Goal: Information Seeking & Learning: Learn about a topic

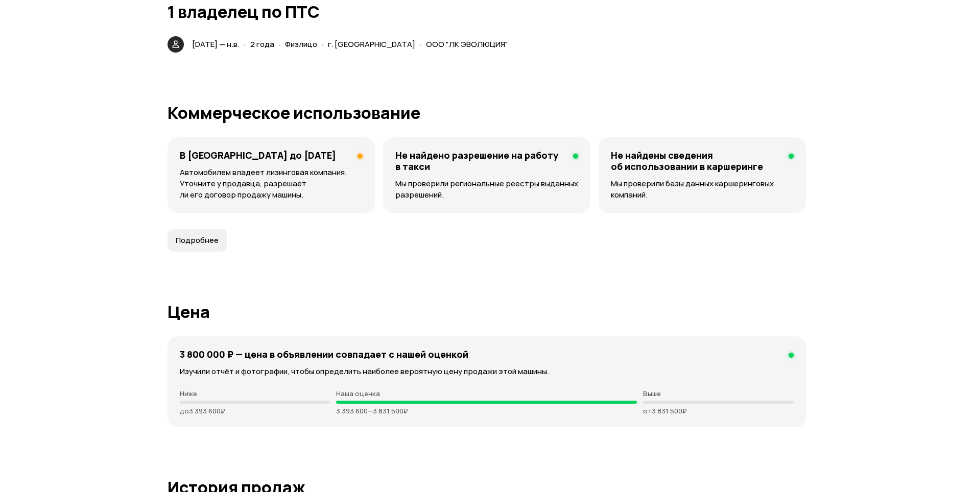
scroll to position [2503, 0]
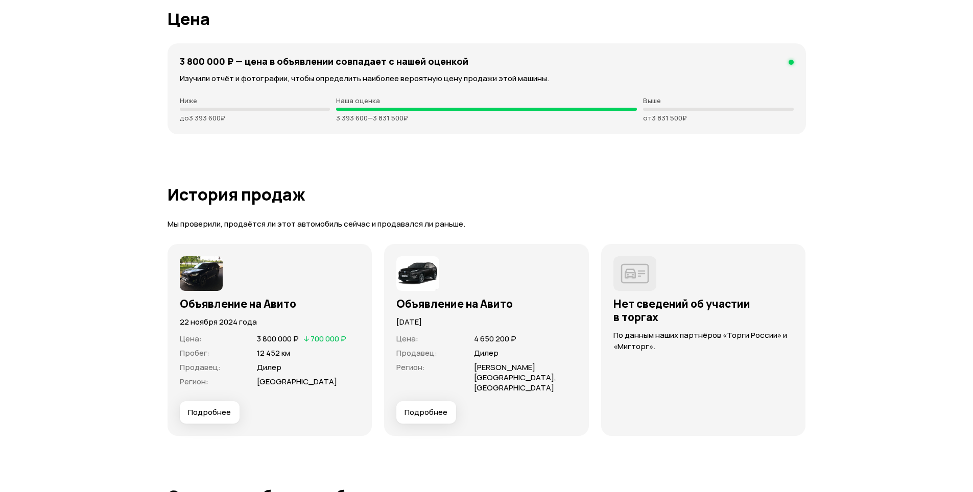
drag, startPoint x: 424, startPoint y: 122, endPoint x: 325, endPoint y: 109, distance: 99.3
click at [325, 109] on div "Ниже до 3 393 600 ₽ Наша оценка 3 393 600 — 3 831 500 ₽ Выше от 3 831 500 ₽" at bounding box center [487, 110] width 614 height 26
click at [370, 205] on article "История продаж Мы проверили, продаётся ли этот автомобиль сейчас и продавался л…" at bounding box center [487, 310] width 638 height 251
click at [402, 133] on div "3 800 000 ₽ — цена в объявлении cовпадает с нашей оценкой Изучили отчёт и фотог…" at bounding box center [487, 88] width 638 height 91
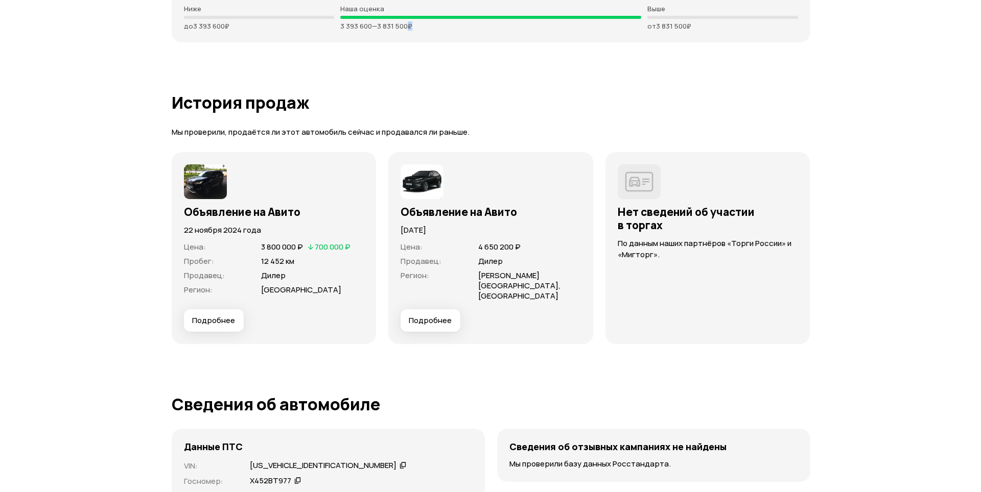
scroll to position [2605, 0]
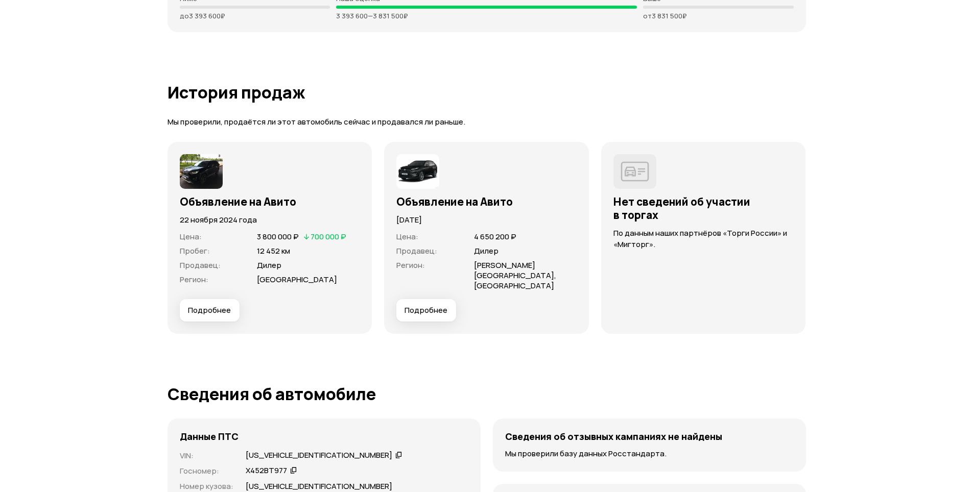
drag, startPoint x: 302, startPoint y: 279, endPoint x: 198, endPoint y: 272, distance: 103.9
click at [198, 272] on dl "Цена : 3 800 000 ₽   700 000 ₽ Пробег : 12 452 км Продавец : Дилер Регион : Мос…" at bounding box center [270, 258] width 180 height 53
click at [342, 188] on div "Объявление на Авито 22 ноября 2024 года Цена : 3 800 000 ₽   700 000 ₽ Пробег :…" at bounding box center [270, 238] width 180 height 168
click at [299, 254] on span "12 452 км" at bounding box center [308, 251] width 103 height 10
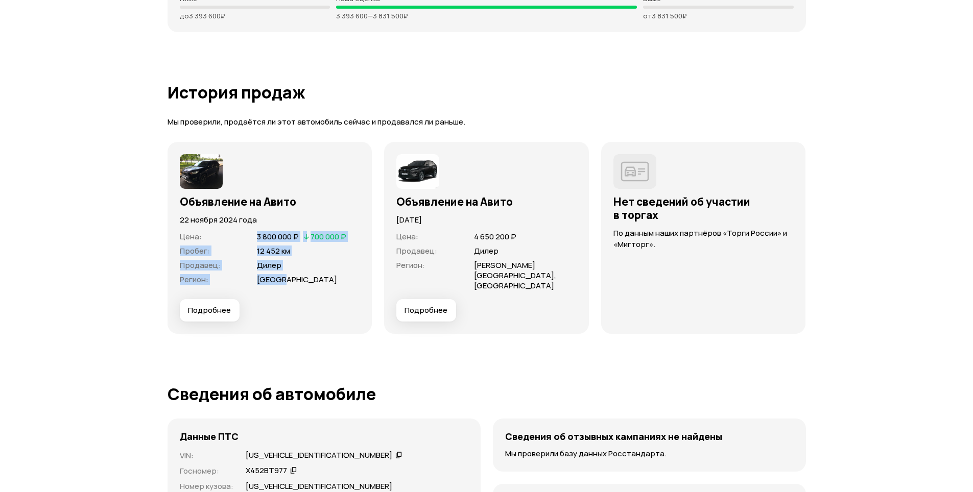
drag, startPoint x: 253, startPoint y: 233, endPoint x: 309, endPoint y: 288, distance: 78.7
click at [309, 288] on div "Цена : 3 800 000 ₽   700 000 ₽ Пробег : 12 452 км Продавец : Дилер Регион : Мос…" at bounding box center [270, 263] width 180 height 74
click at [367, 281] on div "Объявление на Авито 22 ноября 2024 года Цена : 3 800 000 ₽   700 000 ₽ Пробег :…" at bounding box center [270, 238] width 205 height 192
drag, startPoint x: 292, startPoint y: 279, endPoint x: 224, endPoint y: 208, distance: 97.9
click at [224, 208] on div "Объявление на Авито 22 ноября 2024 года Цена : 3 800 000 ₽   700 000 ₽ Пробег :…" at bounding box center [270, 238] width 180 height 168
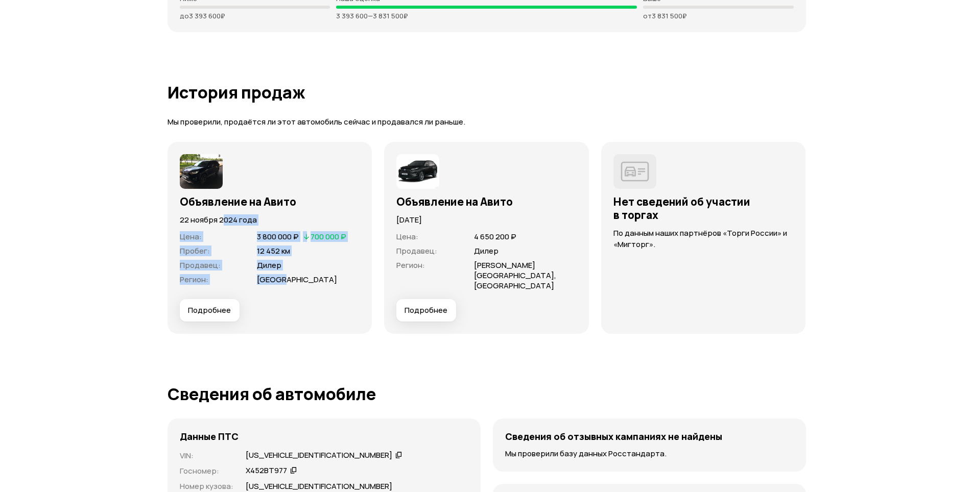
click at [169, 231] on div "Объявление на Авито 22 ноября 2024 года Цена : 3 800 000 ₽   700 000 ₽ Пробег :…" at bounding box center [270, 238] width 205 height 192
drag, startPoint x: 179, startPoint y: 217, endPoint x: 292, endPoint y: 296, distance: 137.6
click at [292, 296] on div "Объявление на Авито 22 ноября 2024 года Цена : 3 800 000 ₽   700 000 ₽ Пробег :…" at bounding box center [270, 238] width 205 height 192
click at [207, 317] on div "Объявление на Авито 22 ноября 2024 года Цена : 3 800 000 ₽   700 000 ₽ Пробег :…" at bounding box center [270, 238] width 205 height 192
click at [218, 305] on span "Подробнее" at bounding box center [209, 310] width 43 height 10
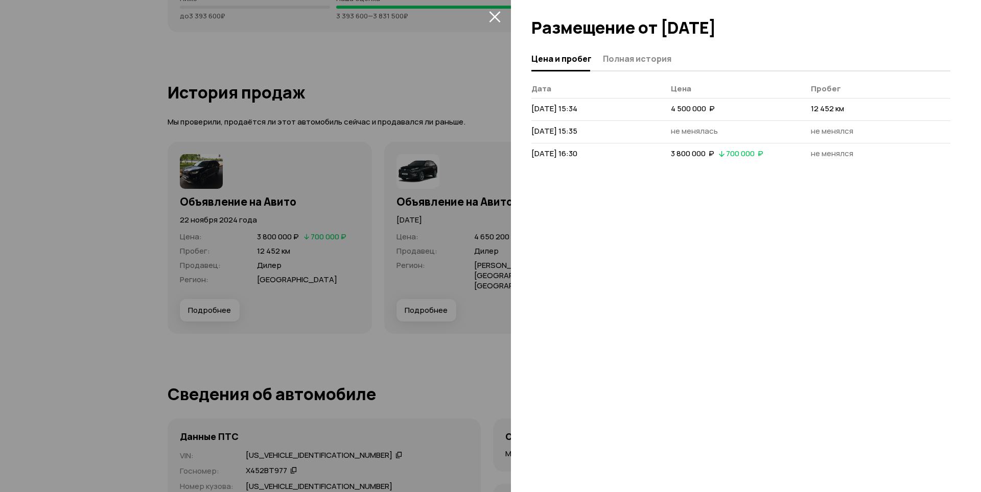
click at [612, 54] on span "Полная история" at bounding box center [637, 59] width 68 height 10
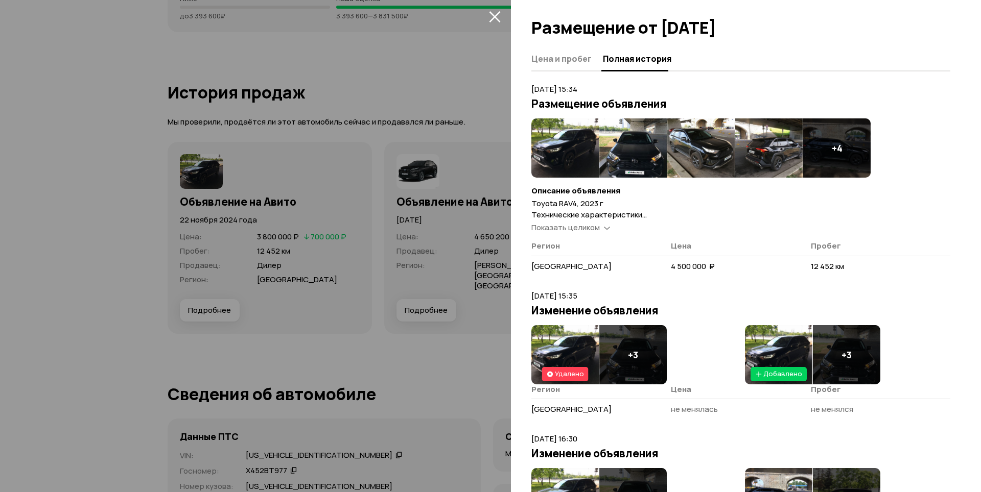
click at [577, 226] on span "Показать целиком" at bounding box center [565, 227] width 68 height 11
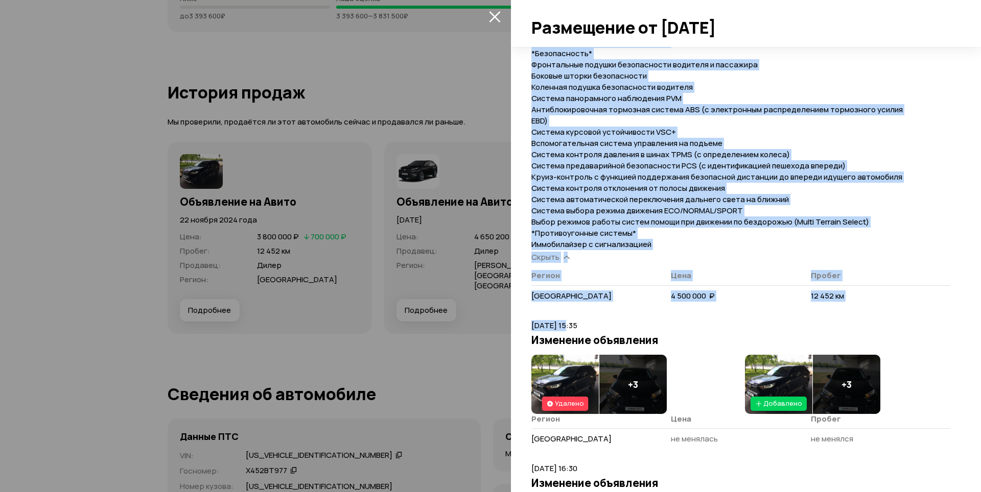
scroll to position [715, 0]
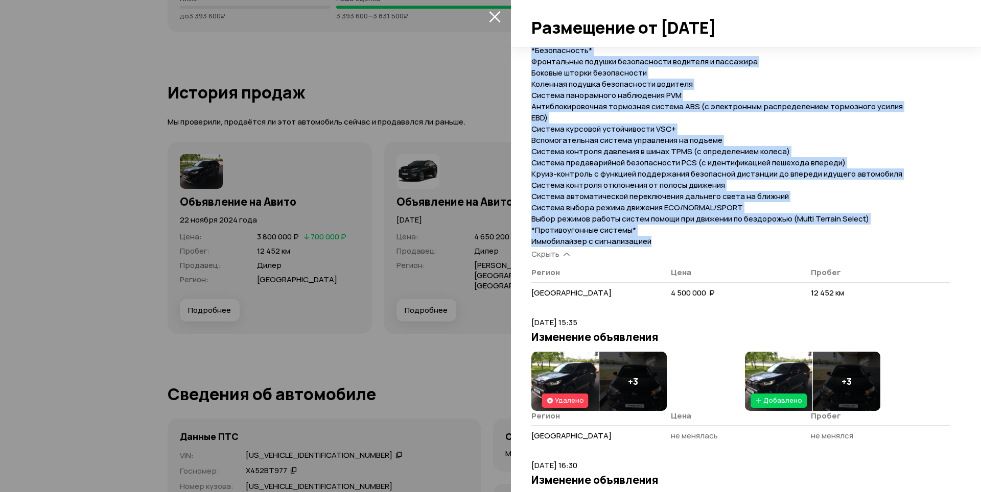
drag, startPoint x: 525, startPoint y: 196, endPoint x: 675, endPoint y: 241, distance: 156.9
click at [675, 241] on div "Цена и пробег Полная история 22 ноября 2024 г. 15:34 Размещение объявления + 4 …" at bounding box center [746, 269] width 470 height 445
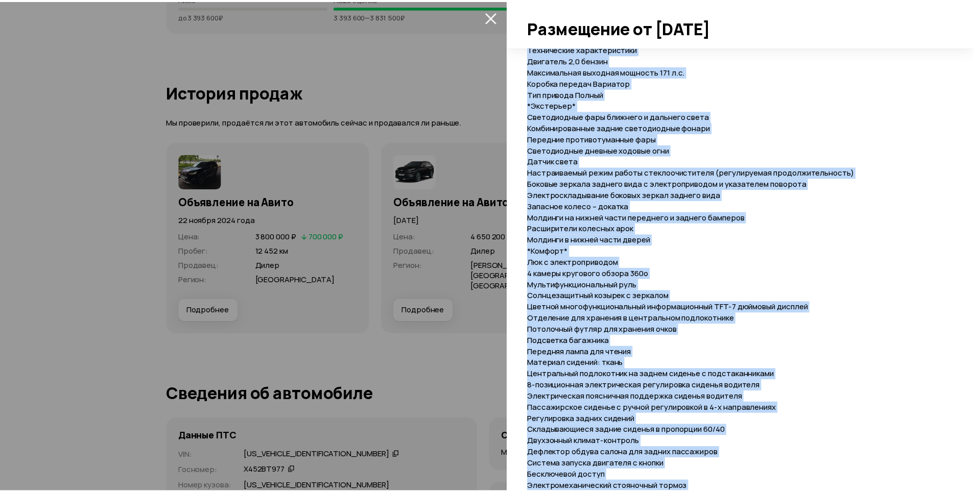
scroll to position [0, 0]
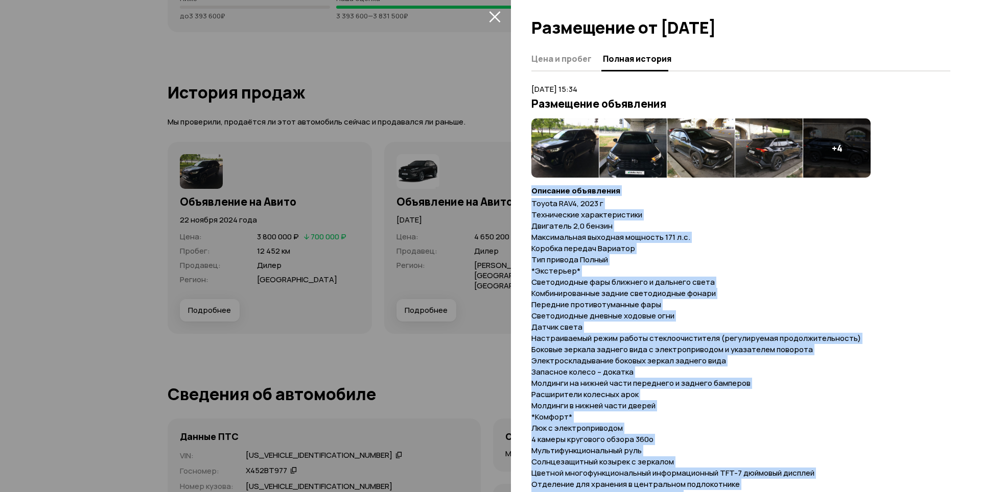
drag, startPoint x: 652, startPoint y: 239, endPoint x: 533, endPoint y: 195, distance: 126.2
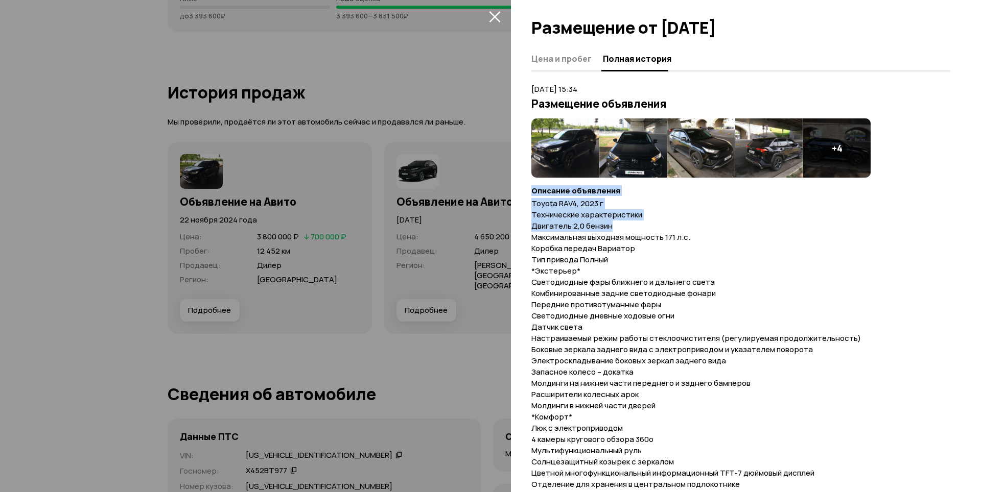
drag, startPoint x: 532, startPoint y: 189, endPoint x: 720, endPoint y: 224, distance: 190.5
click at [700, 145] on img at bounding box center [700, 147] width 67 height 59
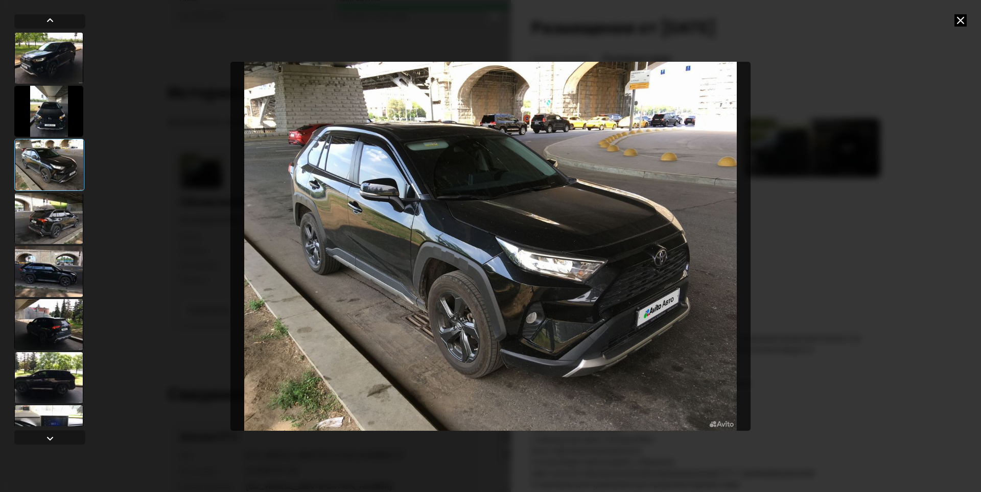
click at [570, 286] on img "Go to Slide 3" at bounding box center [490, 246] width 520 height 369
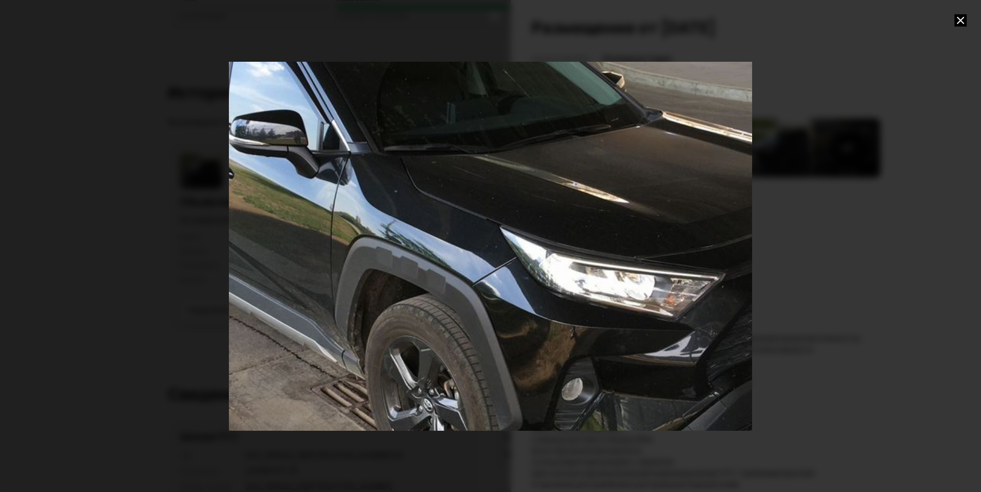
click at [570, 286] on div "Go to Slide 3" at bounding box center [490, 246] width 1046 height 739
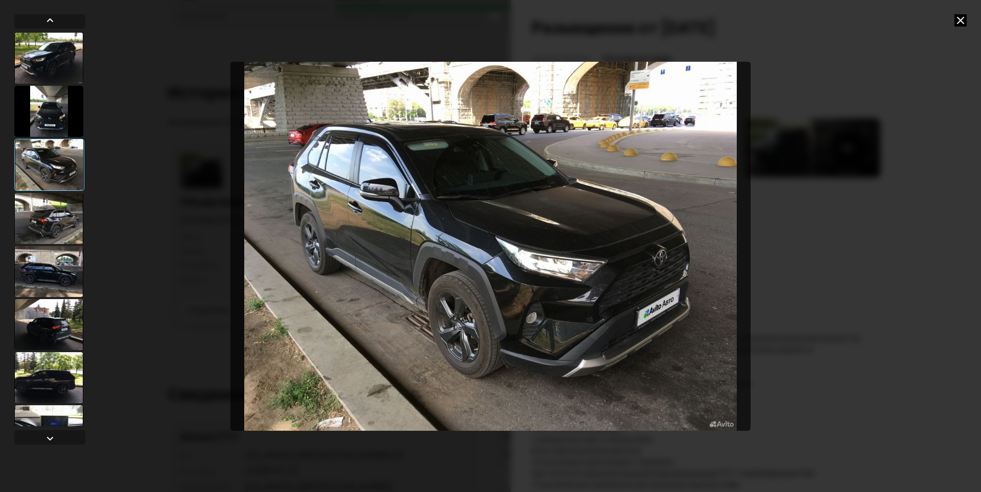
click at [959, 18] on icon at bounding box center [960, 20] width 12 height 12
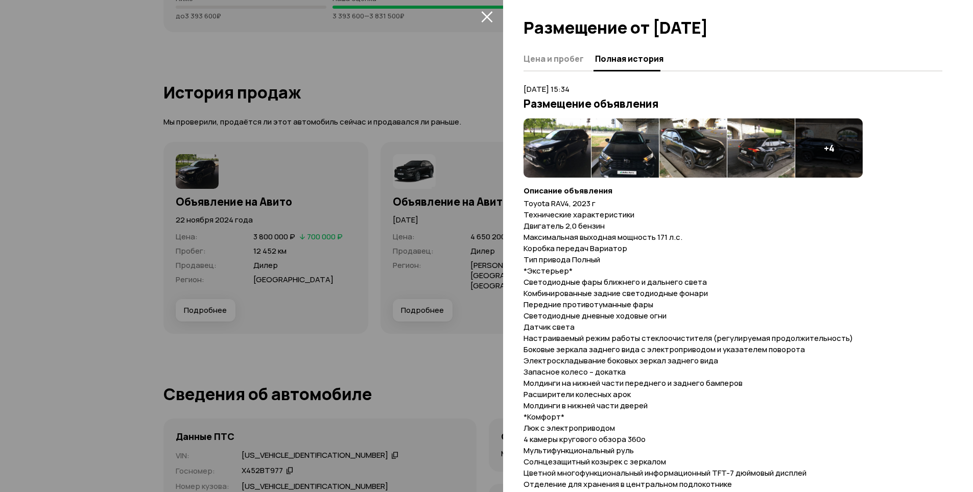
click at [484, 18] on icon "закрыть" at bounding box center [486, 16] width 11 height 11
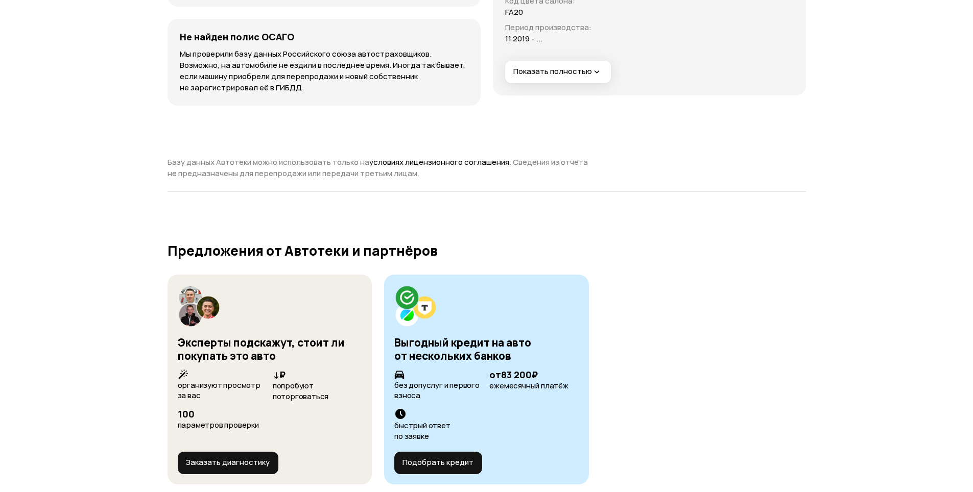
scroll to position [2962, 0]
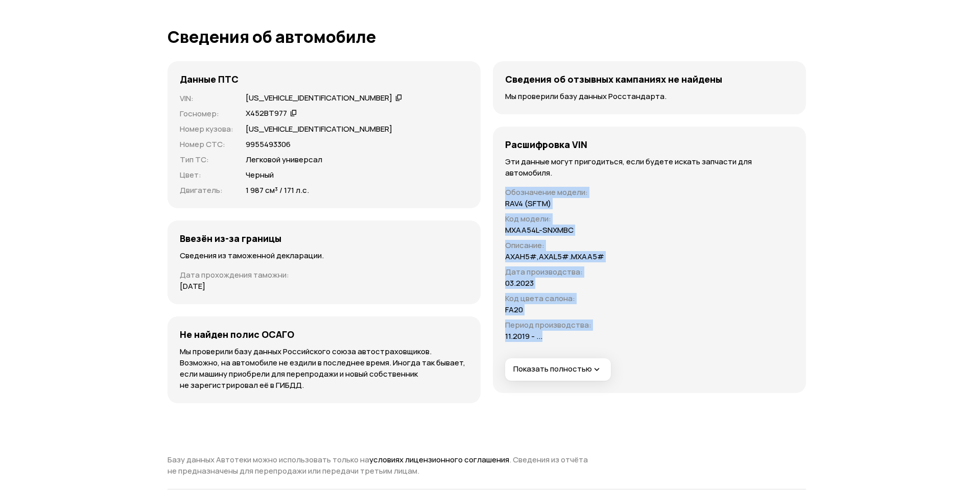
drag, startPoint x: 609, startPoint y: 240, endPoint x: 496, endPoint y: 251, distance: 113.4
click at [496, 251] on div "Расшифровка VIN Эти данные могут пригодиться, если будете искать запчасти для а…" at bounding box center [649, 260] width 313 height 267
click at [527, 267] on p "Дата производства :" at bounding box center [554, 272] width 99 height 11
drag, startPoint x: 502, startPoint y: 247, endPoint x: 623, endPoint y: 264, distance: 122.2
click at [616, 255] on div "Расшифровка VIN Эти данные могут пригодиться, если будете искать запчасти для а…" at bounding box center [649, 260] width 313 height 267
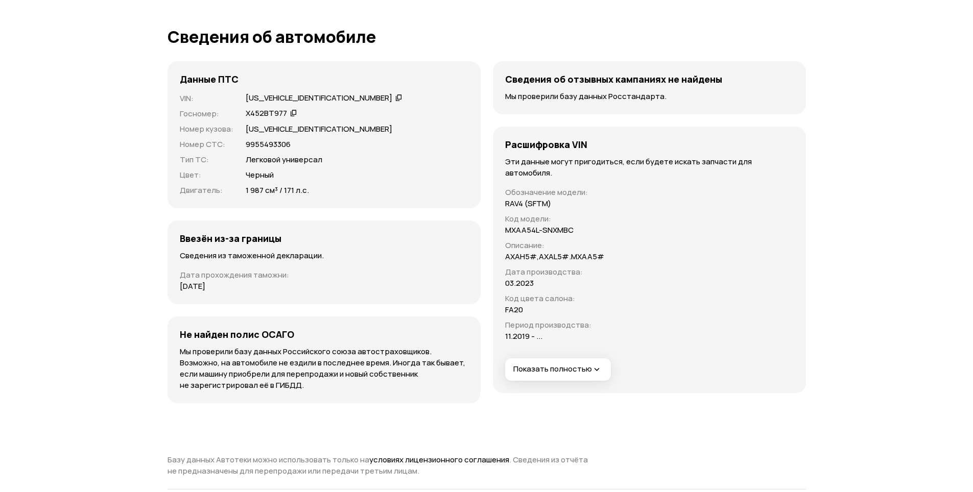
click at [632, 276] on div "Расшифровка VIN Эти данные могут пригодиться, если будете искать запчасти для а…" at bounding box center [649, 260] width 313 height 267
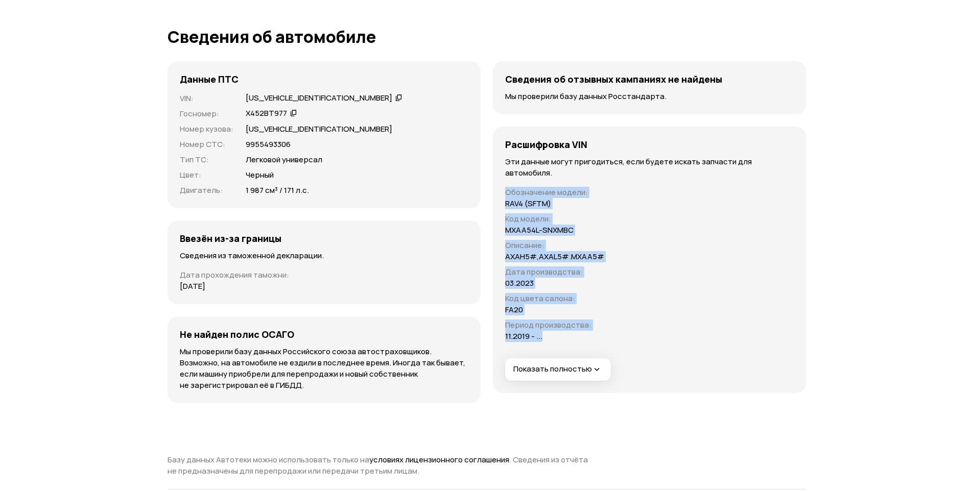
drag, startPoint x: 574, startPoint y: 252, endPoint x: 493, endPoint y: 249, distance: 80.7
click at [493, 249] on div "Расшифровка VIN Эти данные могут пригодиться, если будете искать запчасти для а…" at bounding box center [649, 260] width 313 height 267
click at [520, 267] on p "Дата производства :" at bounding box center [554, 272] width 99 height 11
drag, startPoint x: 502, startPoint y: 260, endPoint x: 572, endPoint y: 293, distance: 76.8
click at [565, 289] on div "Расшифровка VIN Эти данные могут пригодиться, если будете искать запчасти для а…" at bounding box center [649, 260] width 313 height 267
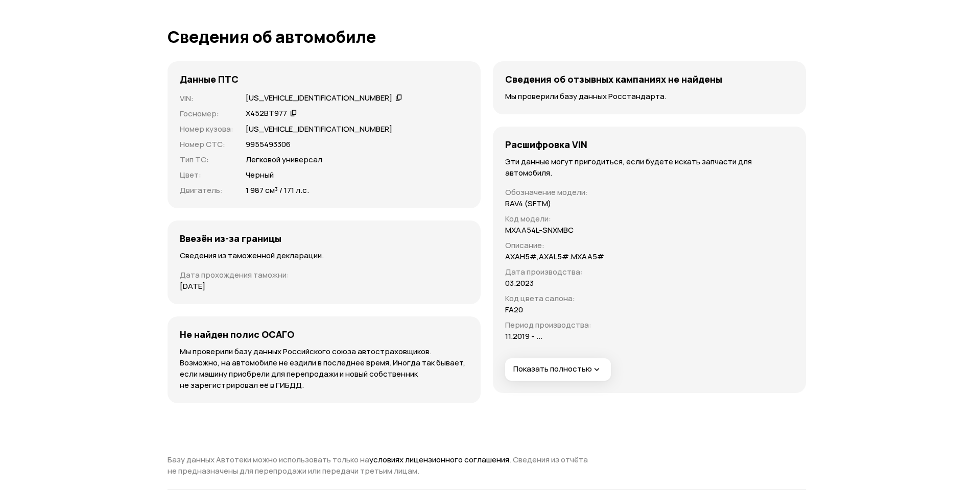
click at [611, 297] on div "Расшифровка VIN Эти данные могут пригодиться, если будете искать запчасти для а…" at bounding box center [649, 260] width 313 height 267
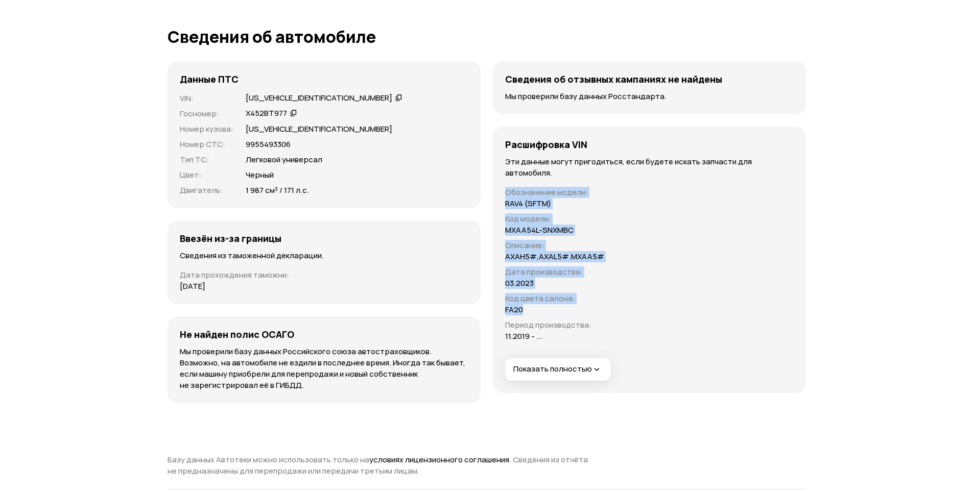
drag, startPoint x: 568, startPoint y: 298, endPoint x: 487, endPoint y: 295, distance: 81.3
click at [487, 295] on div "Данные ПТС VIN : LFMJN5BF4P3094393   Госномер : Х452ВТ977   Номер кузова : LFMJ…" at bounding box center [487, 232] width 638 height 342
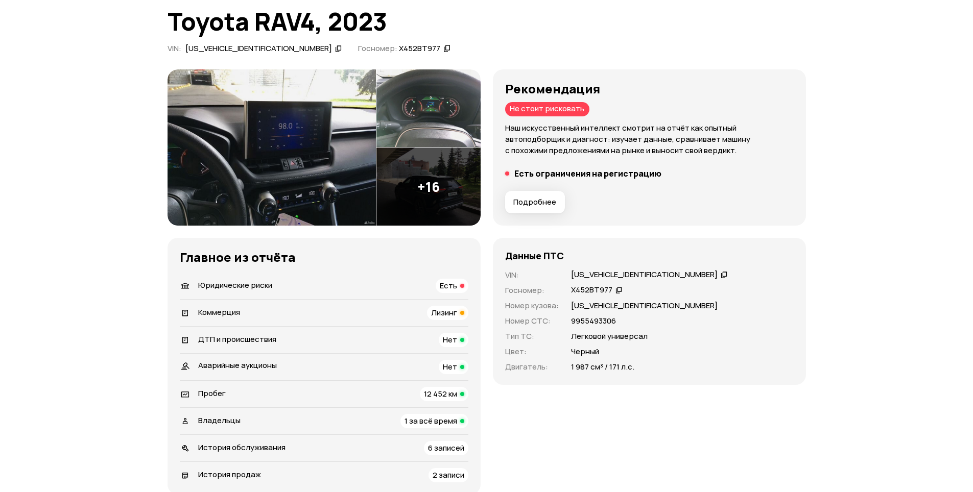
scroll to position [153, 0]
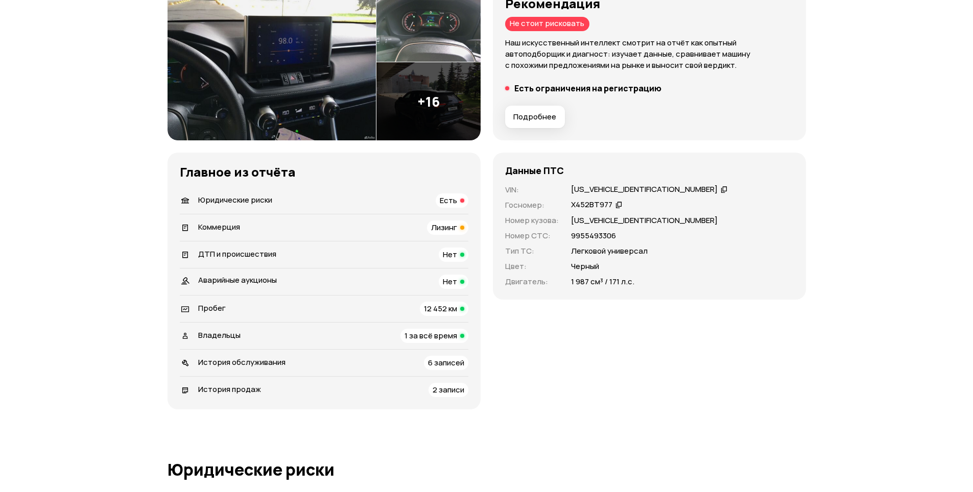
click at [381, 200] on div "Юридические риски Есть" at bounding box center [324, 201] width 289 height 14
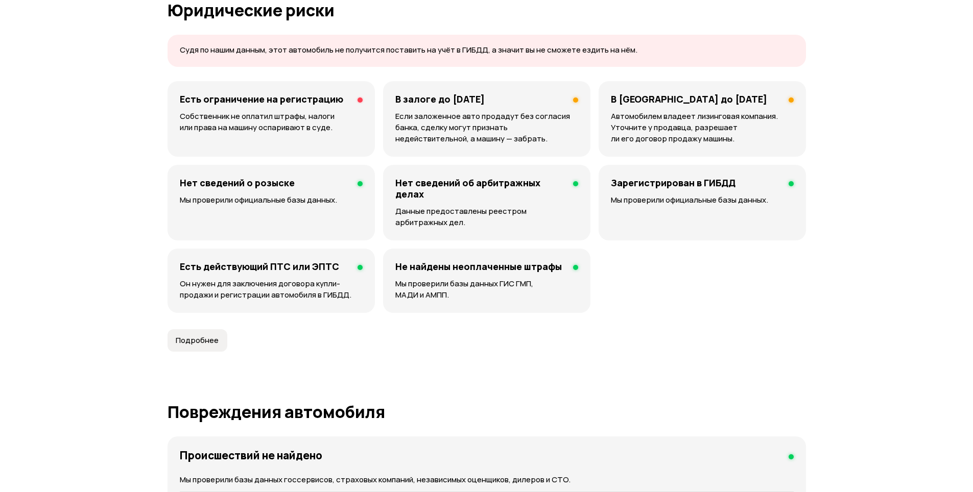
scroll to position [614, 0]
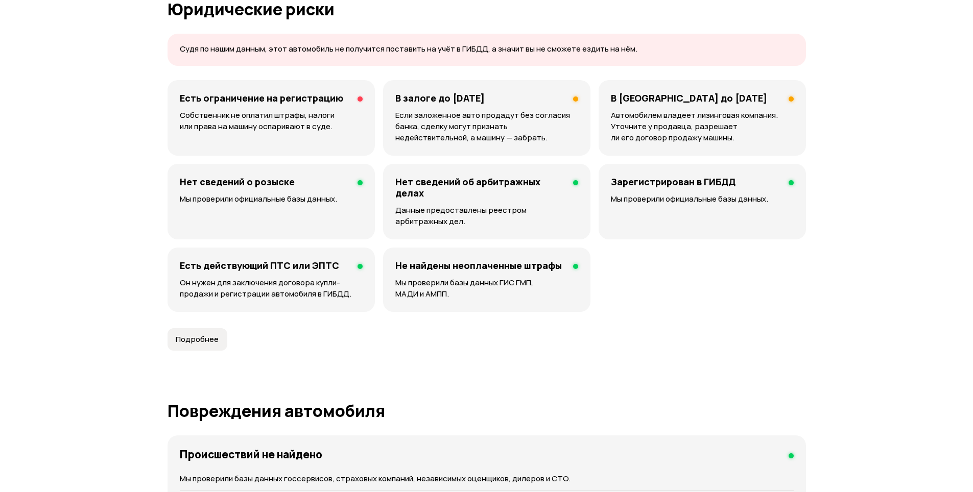
click at [291, 128] on p "Собственник не оплатил штрафы, налоги или права на машину оспаривают в суде." at bounding box center [271, 121] width 183 height 22
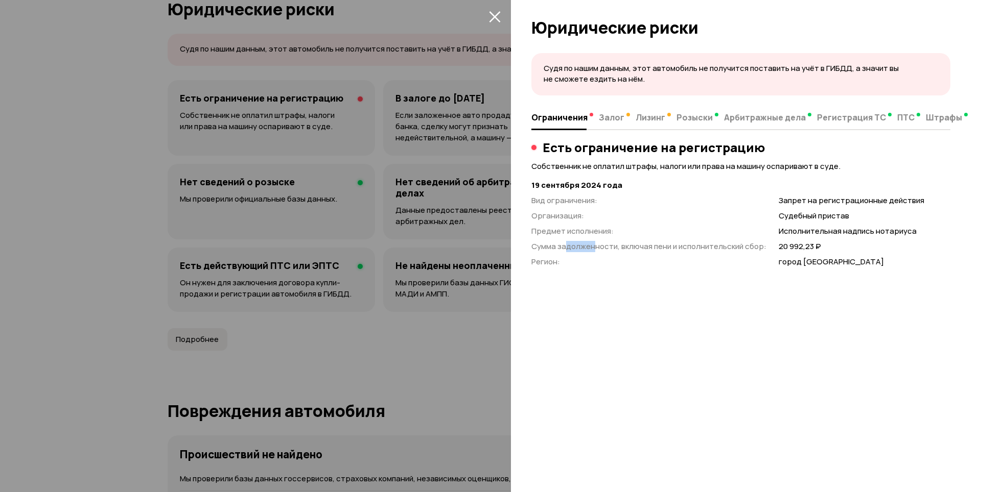
drag, startPoint x: 568, startPoint y: 249, endPoint x: 593, endPoint y: 248, distance: 25.0
click at [593, 248] on p "Сумма задолженности, включая пени и исполнительский сбор :" at bounding box center [648, 246] width 235 height 11
click at [759, 250] on p "Сумма задолженности, включая пени и исполнительский сбор :" at bounding box center [648, 246] width 235 height 11
drag, startPoint x: 768, startPoint y: 246, endPoint x: 857, endPoint y: 242, distance: 89.5
click at [852, 242] on div "Вид ограничения : Запрет на регистрационные действия Организация : Судебный при…" at bounding box center [740, 231] width 419 height 73
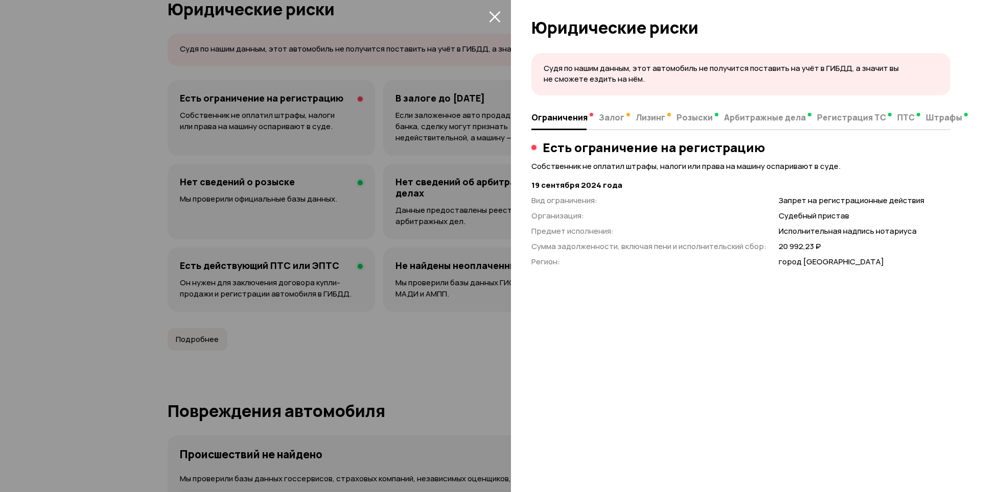
drag, startPoint x: 838, startPoint y: 272, endPoint x: 813, endPoint y: 266, distance: 25.8
click at [837, 272] on div "Судя по нашим данным, этот автомобиль не получится поставить на учёт в ГИБДД, а…" at bounding box center [746, 269] width 470 height 445
click at [617, 119] on span "Залог" at bounding box center [612, 117] width 26 height 10
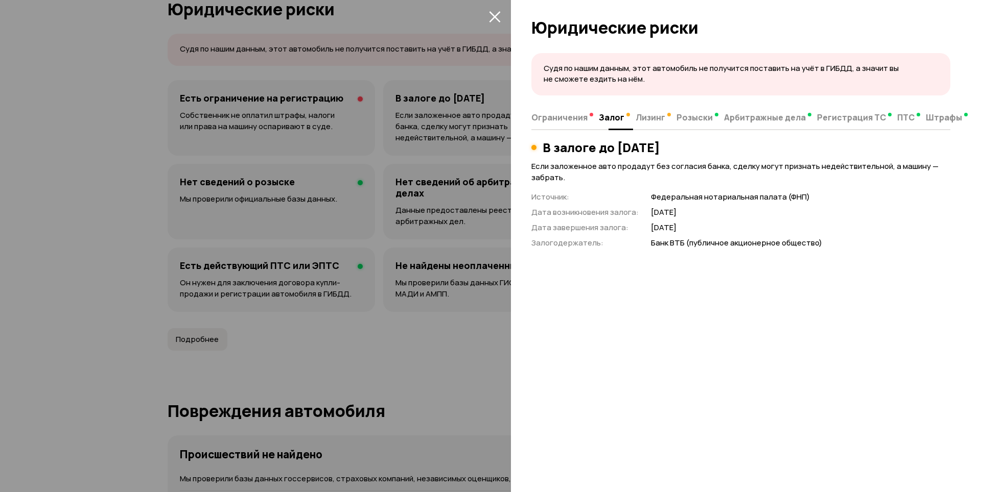
click at [662, 119] on span "Лизинг" at bounding box center [650, 117] width 30 height 10
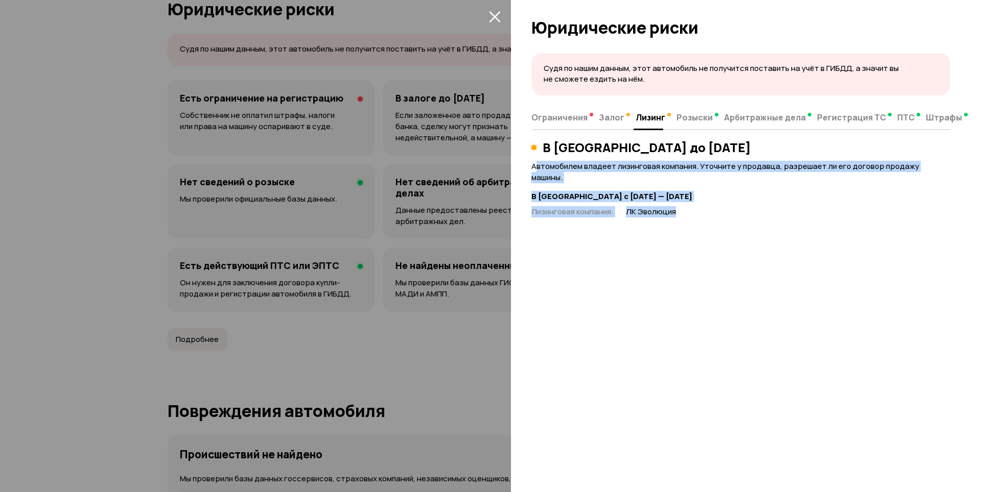
drag, startPoint x: 710, startPoint y: 207, endPoint x: 535, endPoint y: 163, distance: 180.0
click at [535, 163] on div "Судя по нашим данным, этот автомобиль не получится поставить на учёт в ГИБДД, а…" at bounding box center [746, 269] width 470 height 445
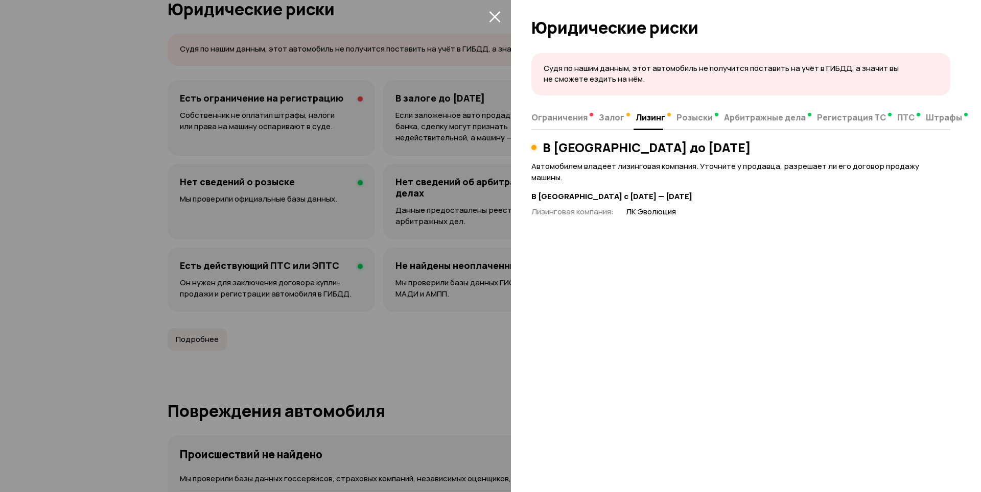
click at [473, 229] on div at bounding box center [490, 246] width 981 height 492
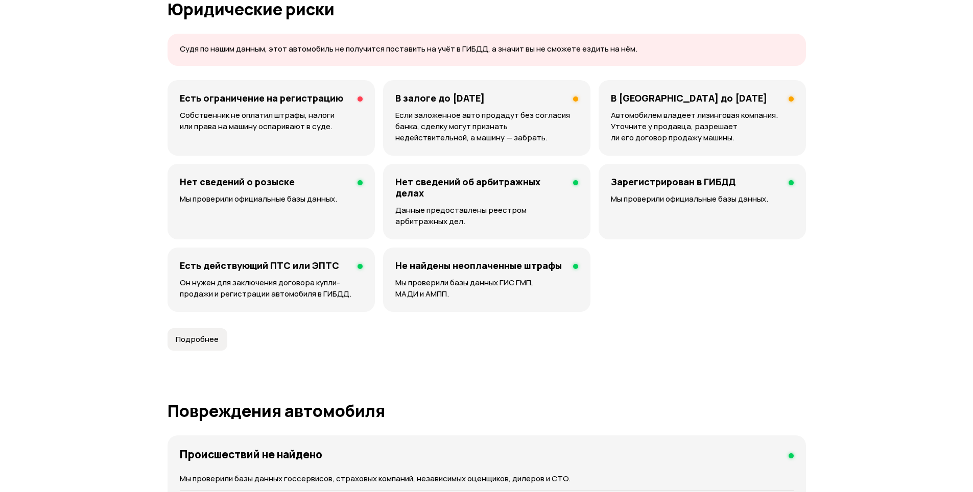
click at [491, 113] on p "Если заложенное авто продадут без согласия банка, сделку могут признать недейст…" at bounding box center [486, 127] width 183 height 34
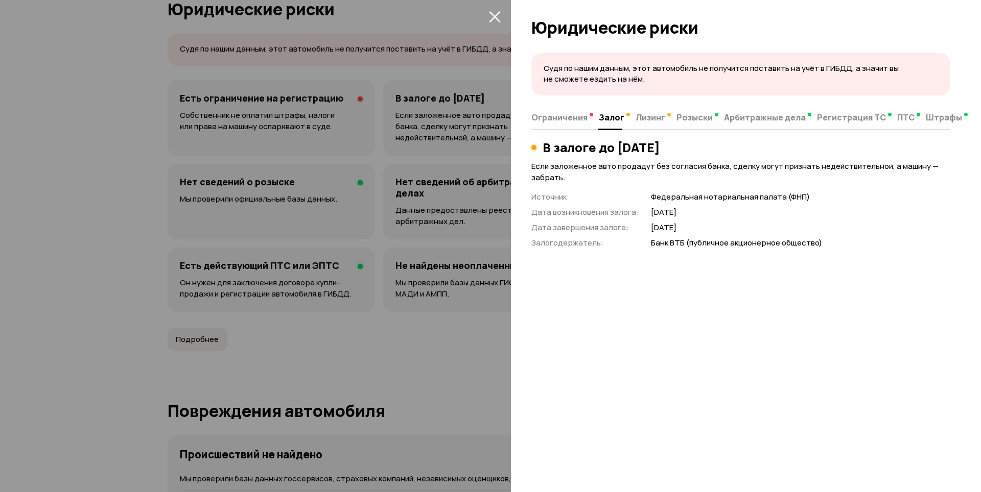
click at [367, 283] on div at bounding box center [490, 246] width 981 height 492
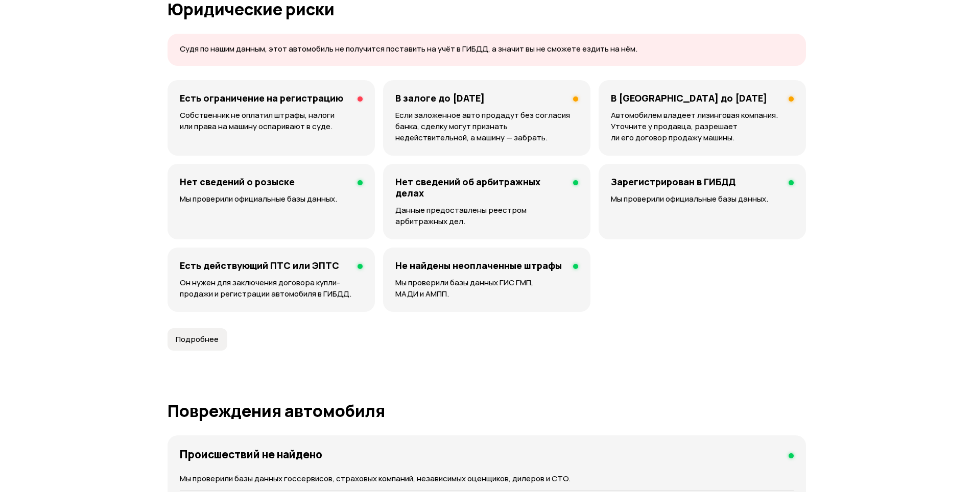
click at [658, 120] on p "Автомобилем владеет лизинговая компания. Уточните у продавца, разрешает ли его …" at bounding box center [702, 127] width 182 height 34
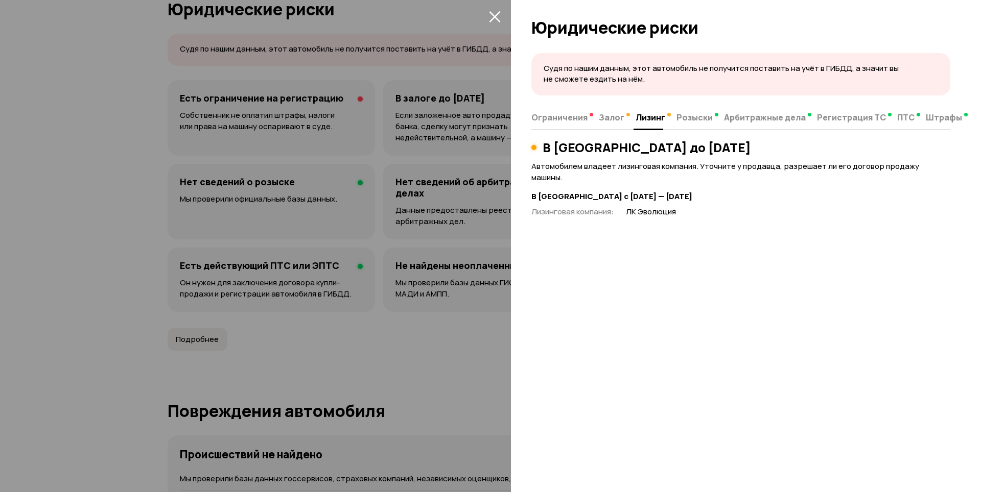
click at [488, 310] on div at bounding box center [490, 246] width 981 height 492
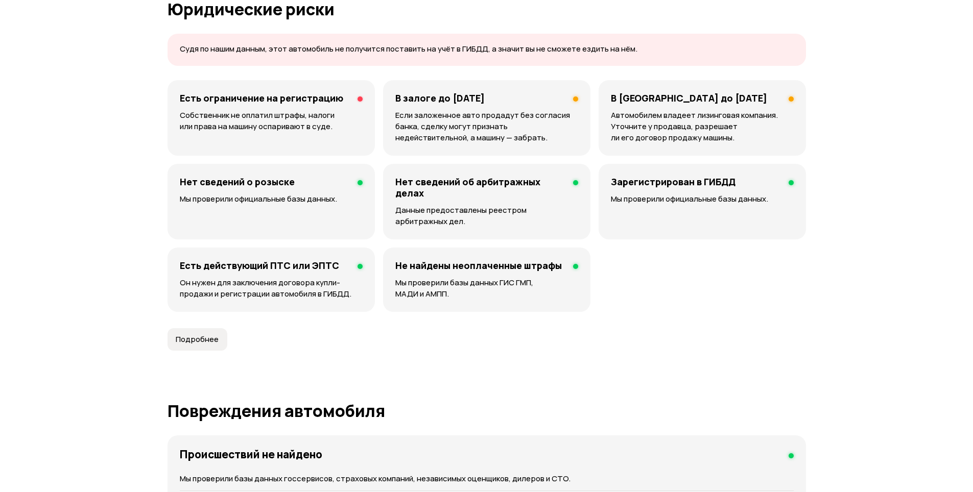
click at [575, 266] on div at bounding box center [575, 266] width 5 height 5
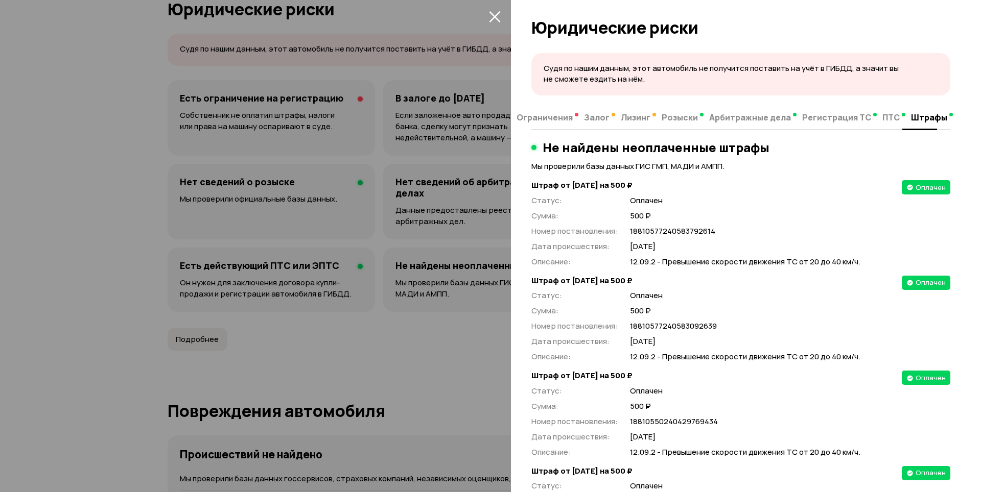
click at [439, 348] on div at bounding box center [490, 246] width 981 height 492
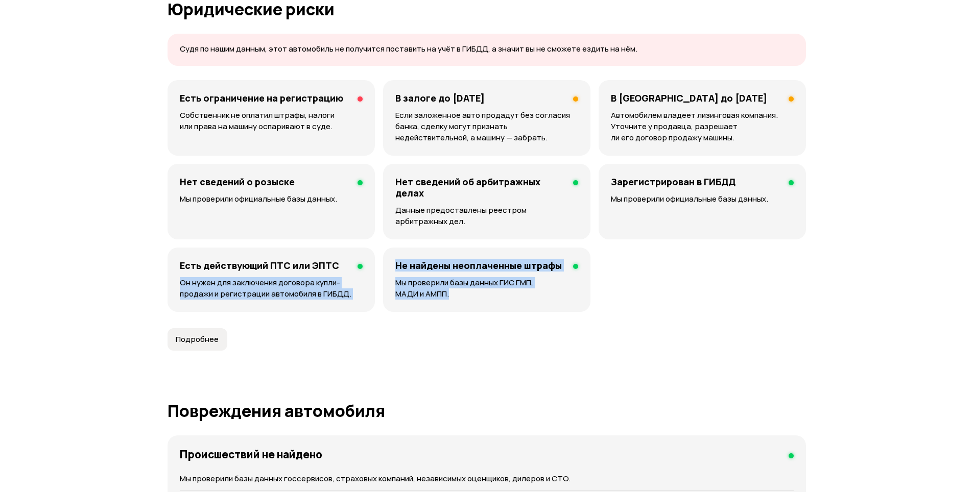
drag, startPoint x: 375, startPoint y: 264, endPoint x: 530, endPoint y: 305, distance: 160.1
click at [530, 304] on div "Есть ограничение на регистрацию Собственник не оплатил штрафы, налоги или права…" at bounding box center [487, 196] width 638 height 232
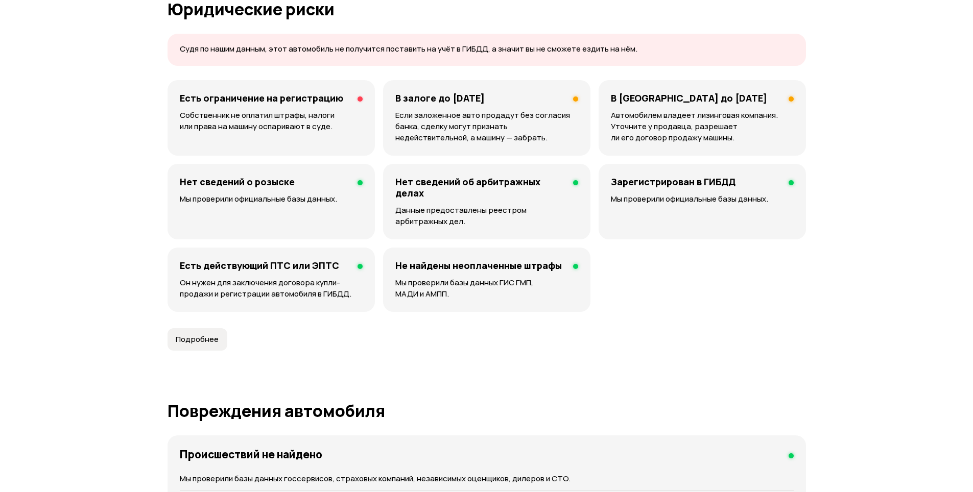
drag, startPoint x: 494, startPoint y: 345, endPoint x: 486, endPoint y: 345, distance: 8.2
click at [493, 345] on article "Юридические риски Судя по нашим данным, этот автомобиль не получится поставить …" at bounding box center [487, 175] width 638 height 351
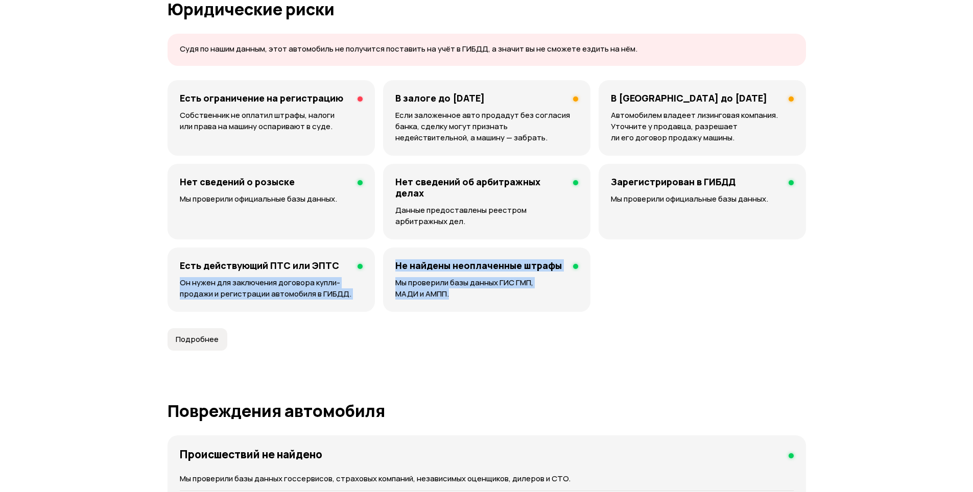
drag, startPoint x: 462, startPoint y: 295, endPoint x: 349, endPoint y: 247, distance: 123.3
click at [349, 247] on div "Есть ограничение на регистрацию Собственник не оплатил штрафы, налоги или права…" at bounding box center [487, 196] width 638 height 232
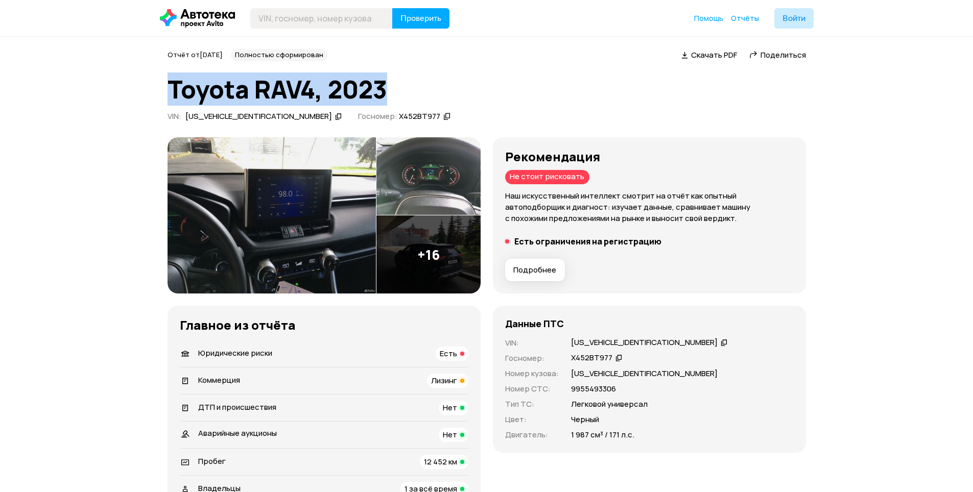
drag, startPoint x: 420, startPoint y: 89, endPoint x: 170, endPoint y: 93, distance: 250.8
click at [170, 93] on h1 "Toyota RAV4, 2023" at bounding box center [487, 90] width 638 height 28
click at [172, 93] on h1 "Toyota RAV4, 2023" at bounding box center [487, 90] width 638 height 28
drag, startPoint x: 172, startPoint y: 93, endPoint x: 354, endPoint y: 53, distance: 186.2
click at [317, 65] on div "Отчёт от [DATE] Полностью сформирован   Скачать PDF   Поделиться Toyota RAV4, 2…" at bounding box center [487, 87] width 638 height 76
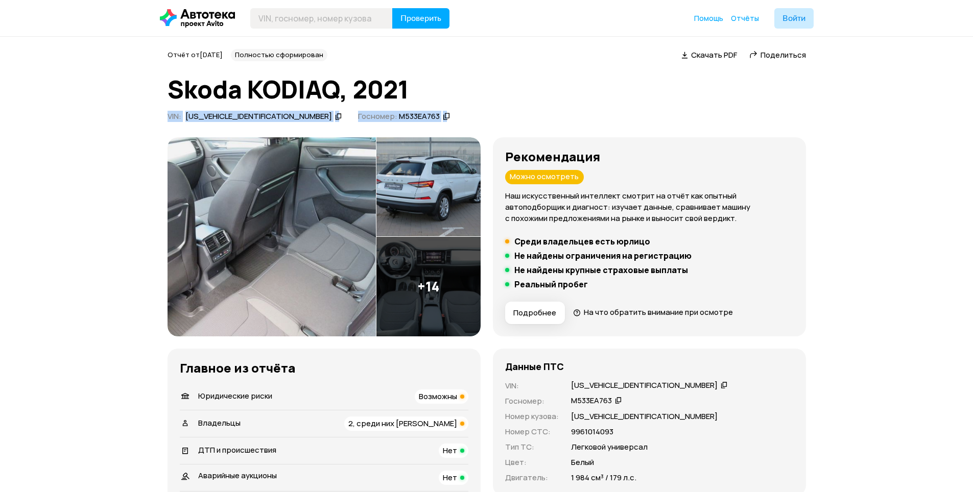
drag, startPoint x: 413, startPoint y: 105, endPoint x: 156, endPoint y: 115, distance: 257.1
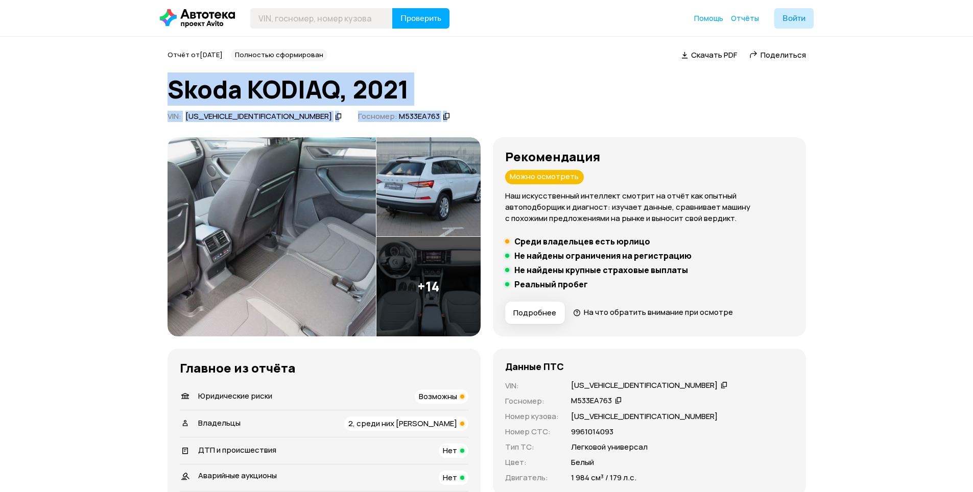
drag, startPoint x: 176, startPoint y: 101, endPoint x: 479, endPoint y: 112, distance: 303.6
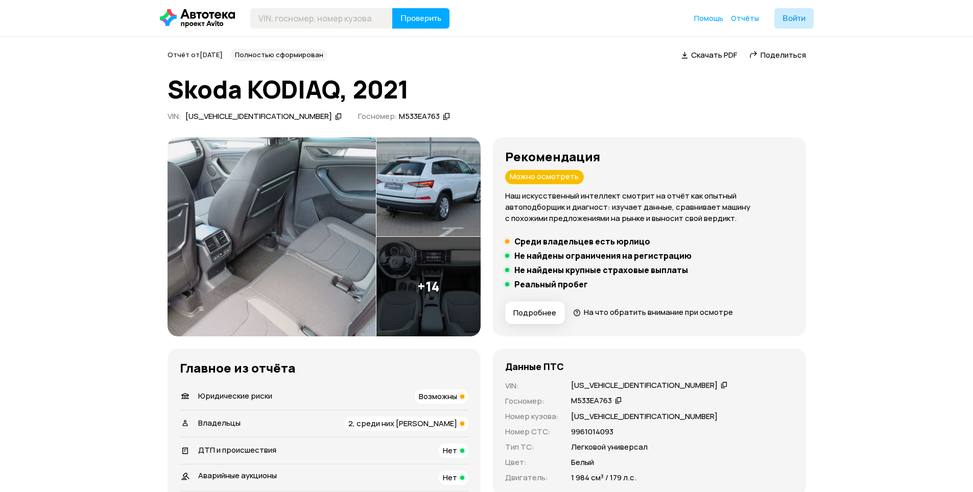
click at [485, 110] on div "Отчёт от [DATE] Полностью сформирован   Скачать PDF   Поделиться Skoda KODIAQ, …" at bounding box center [487, 87] width 638 height 76
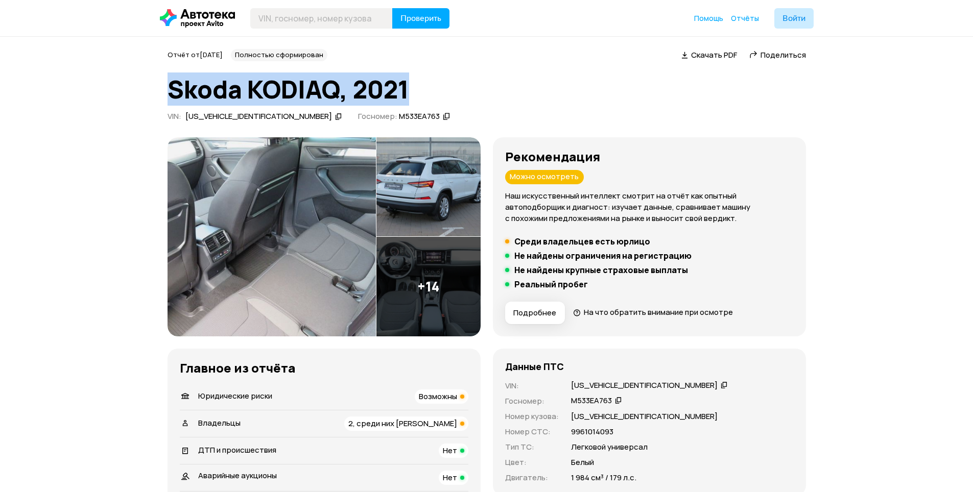
drag, startPoint x: 420, startPoint y: 85, endPoint x: 107, endPoint y: 103, distance: 313.1
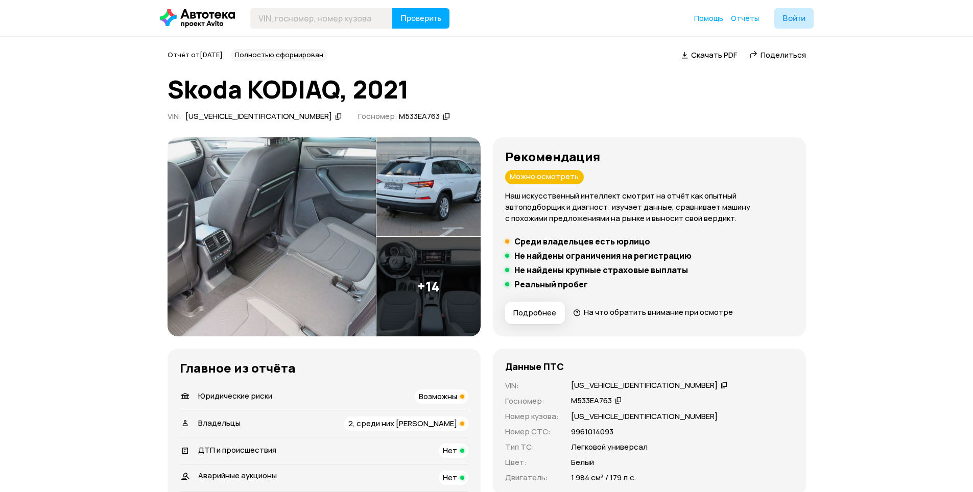
click at [265, 246] on img at bounding box center [272, 236] width 208 height 199
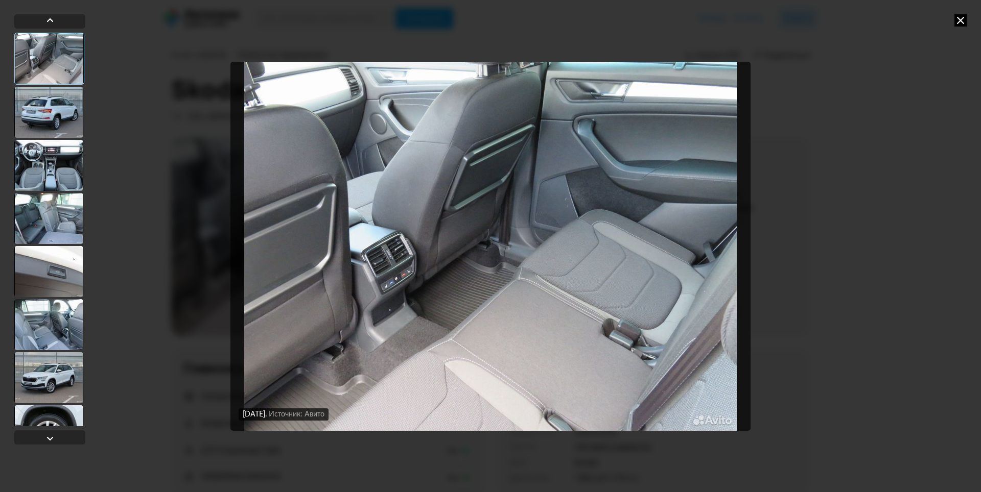
click at [40, 120] on div at bounding box center [48, 112] width 69 height 51
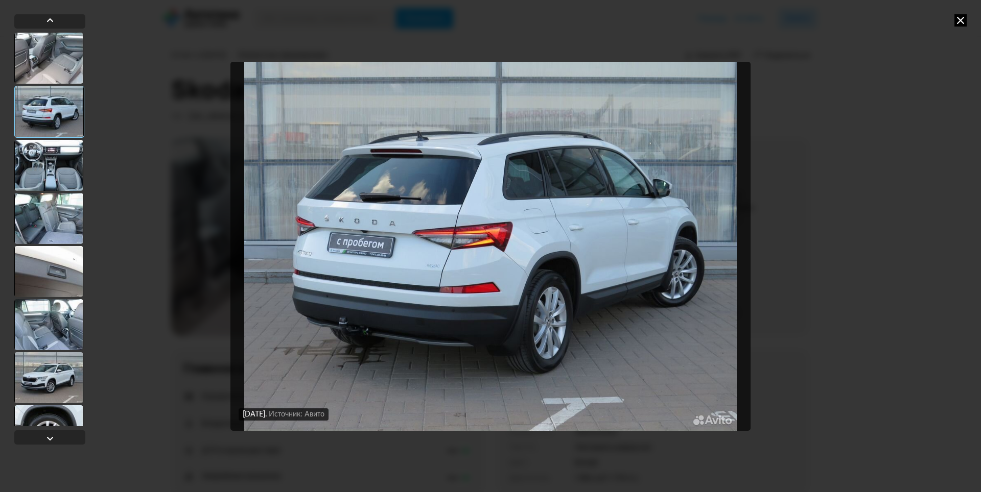
click at [58, 162] on div at bounding box center [48, 165] width 69 height 51
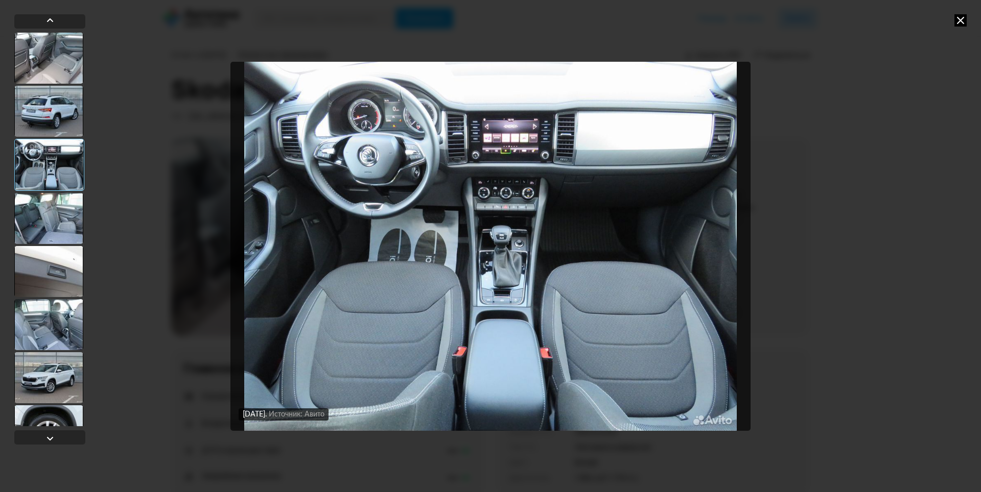
click at [56, 123] on div at bounding box center [48, 111] width 69 height 51
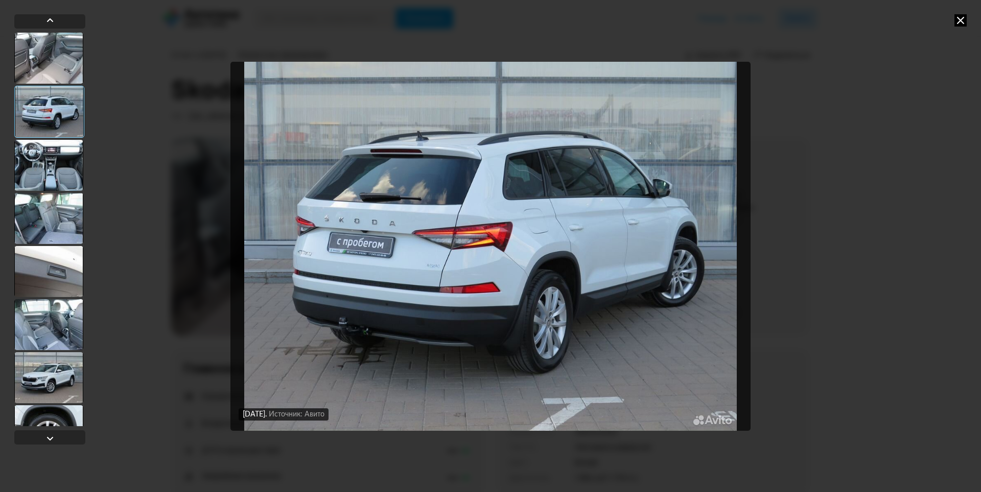
click at [357, 248] on img "Go to Slide 2" at bounding box center [490, 246] width 520 height 369
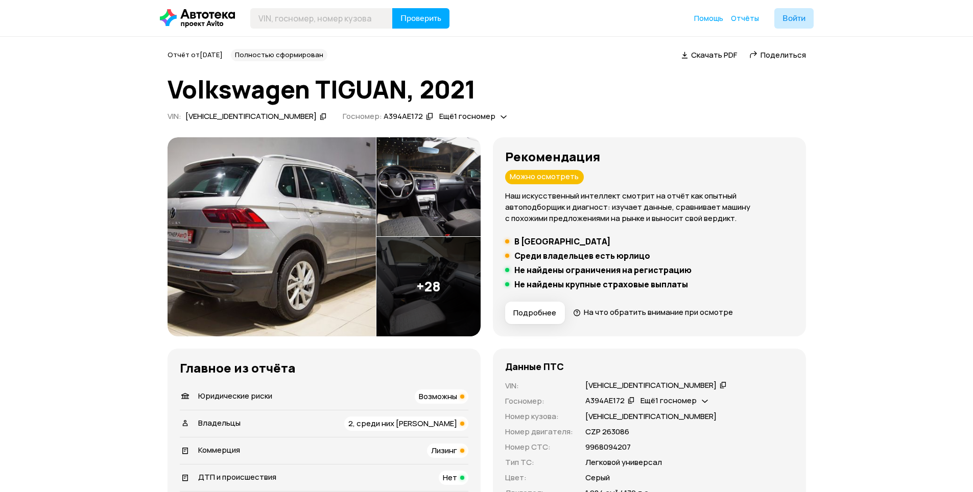
click at [195, 188] on img at bounding box center [272, 236] width 208 height 199
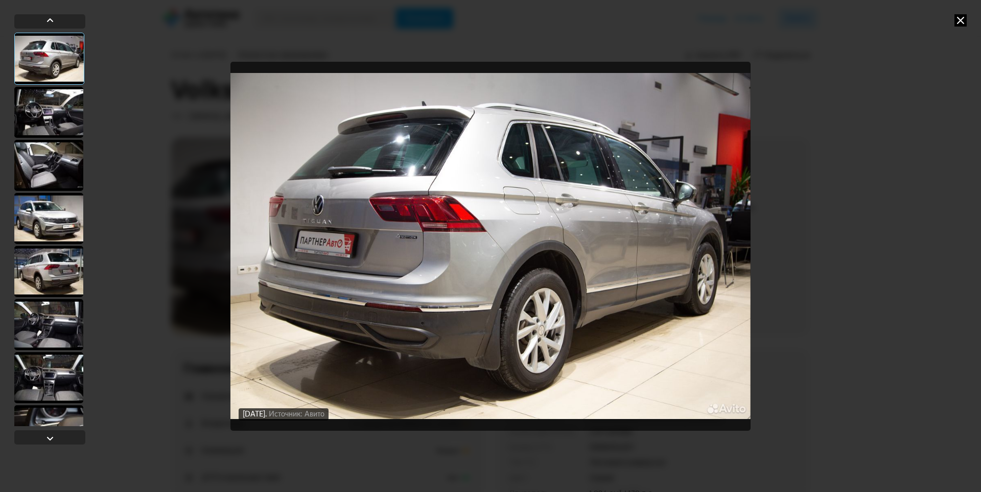
click at [309, 247] on img "Go to Slide 1" at bounding box center [490, 246] width 520 height 369
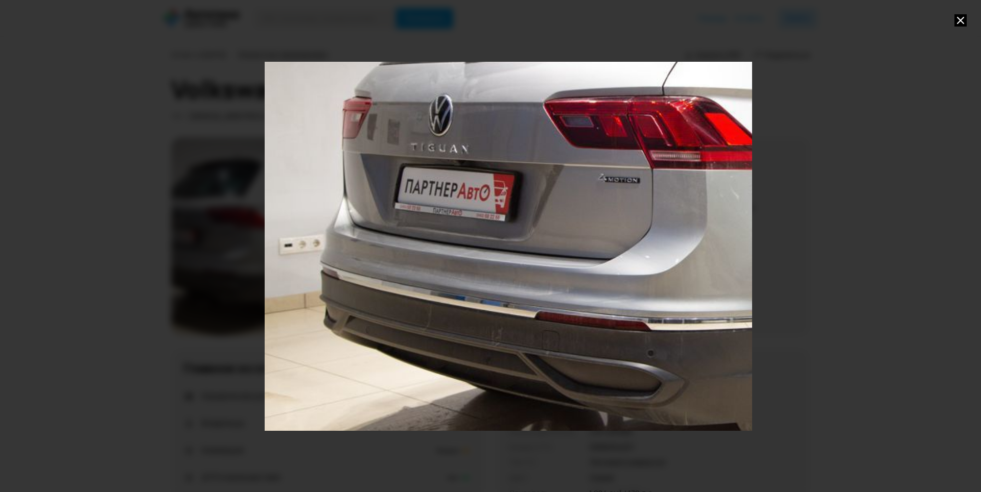
drag, startPoint x: 321, startPoint y: 256, endPoint x: 605, endPoint y: 201, distance: 289.8
click at [605, 201] on div "Go to Slide 1" at bounding box center [788, 197] width 1046 height 739
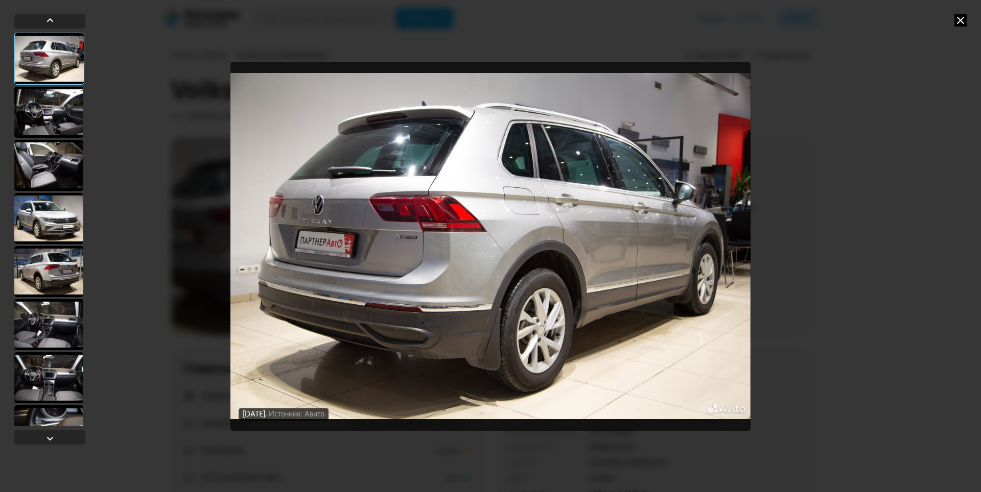
click at [539, 207] on img "Go to Slide 1" at bounding box center [490, 246] width 520 height 369
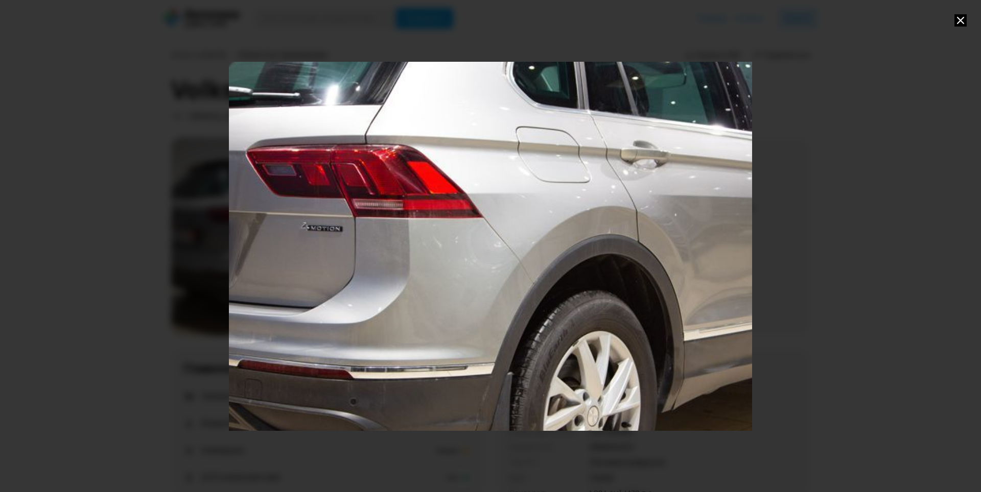
click at [536, 207] on div "Go to Slide 1" at bounding box center [490, 246] width 1046 height 739
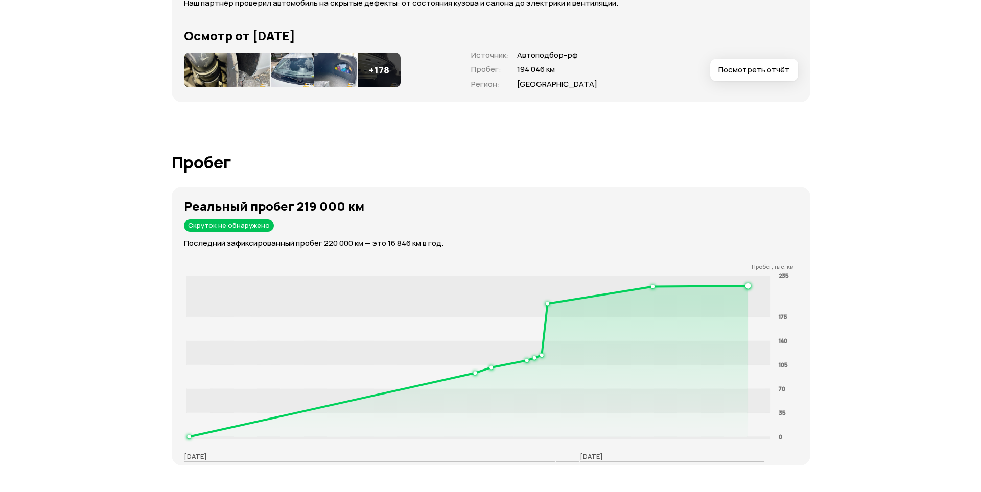
scroll to position [1379, 0]
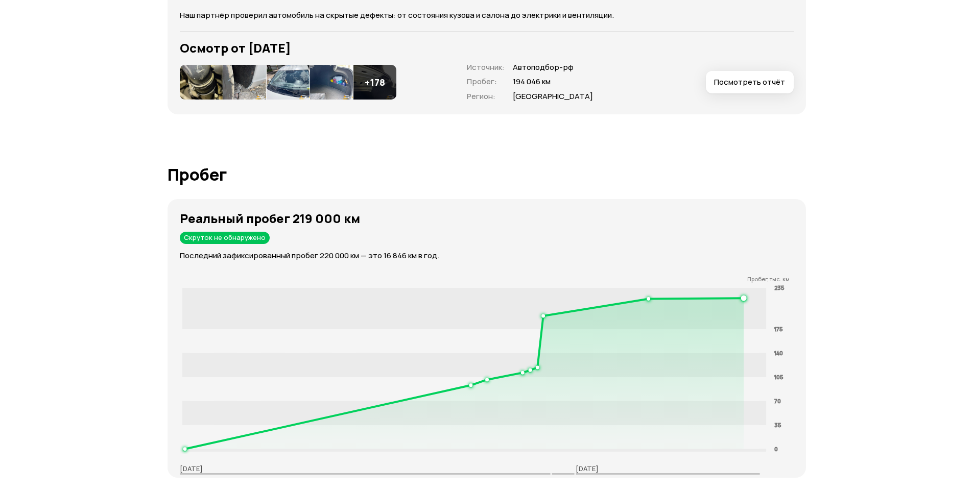
click at [289, 91] on img at bounding box center [288, 82] width 43 height 35
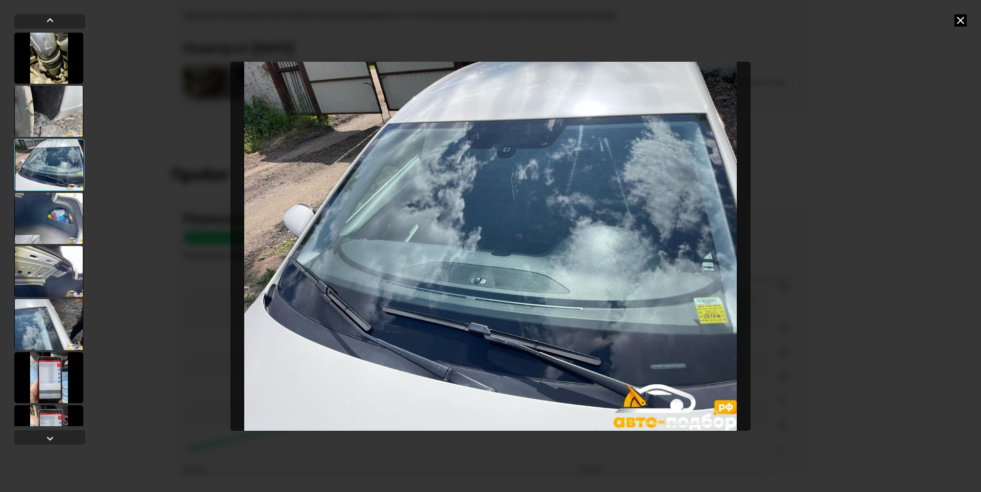
click at [33, 106] on div at bounding box center [48, 111] width 69 height 51
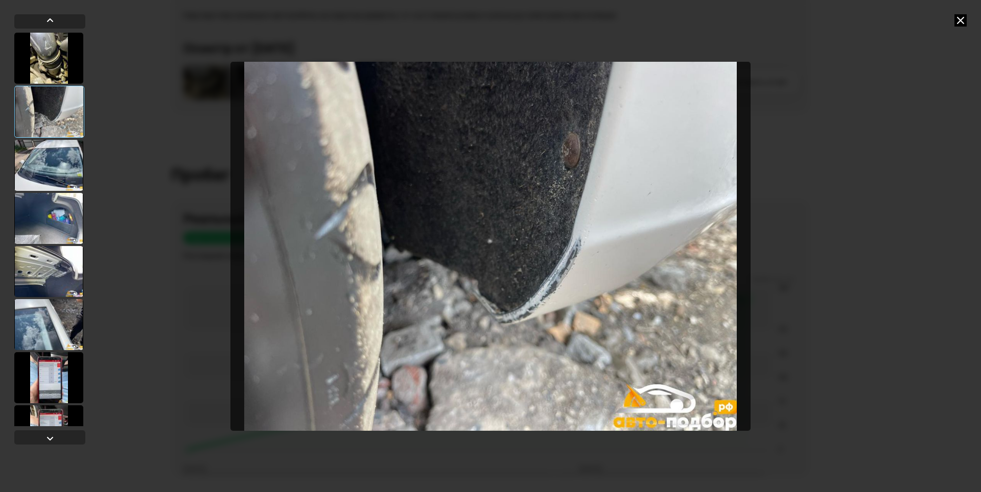
click at [54, 60] on div at bounding box center [48, 58] width 69 height 51
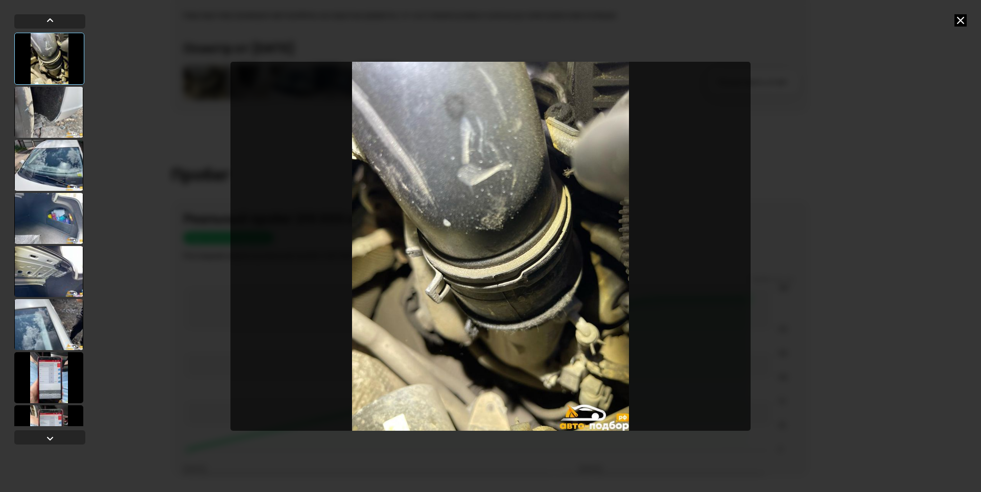
click at [46, 115] on div at bounding box center [48, 112] width 69 height 51
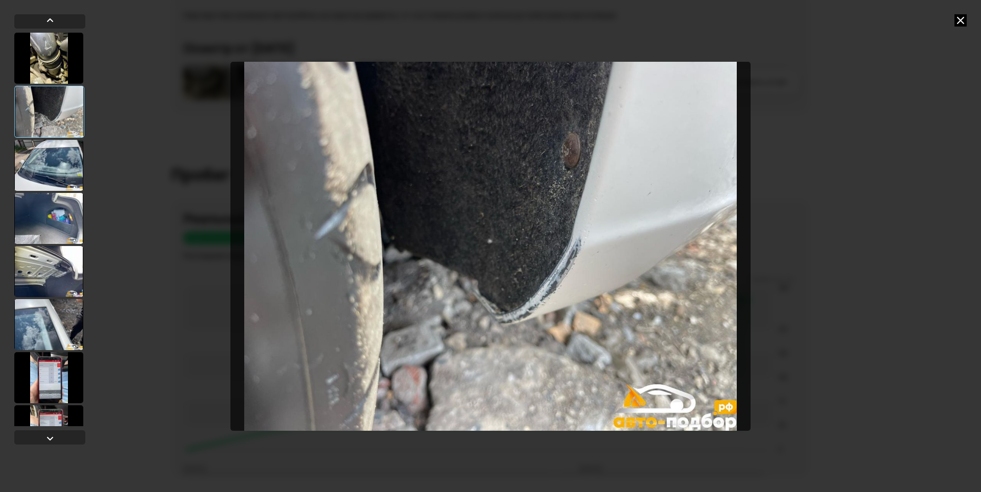
click at [53, 255] on div at bounding box center [48, 271] width 69 height 51
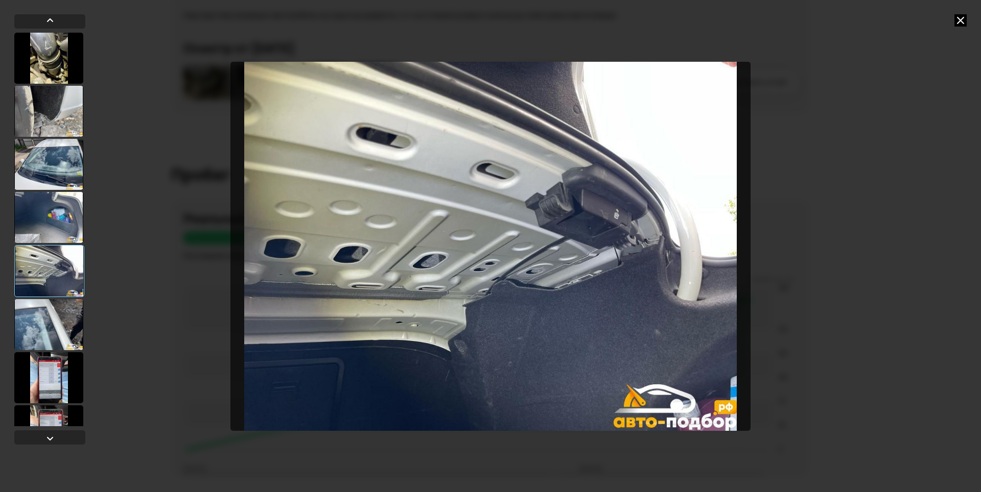
click at [60, 213] on div at bounding box center [48, 217] width 69 height 51
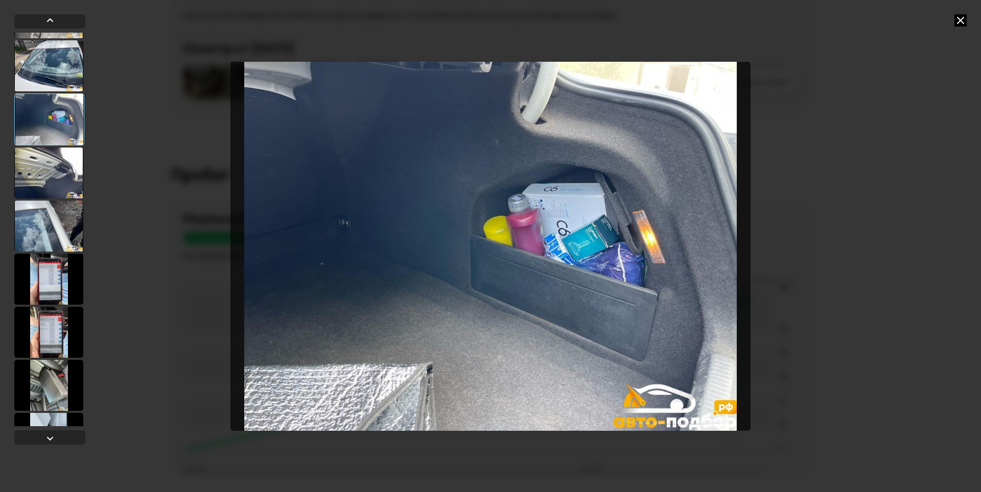
scroll to position [102, 0]
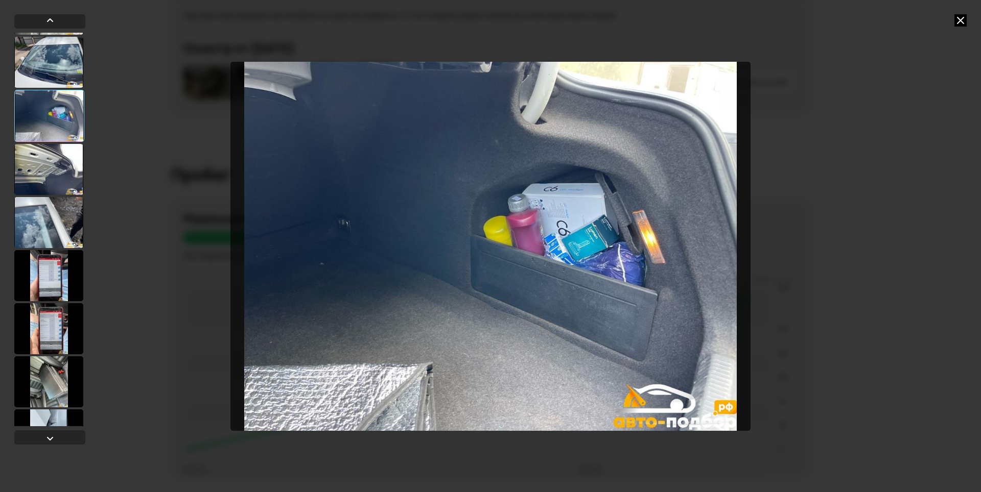
click at [62, 261] on div at bounding box center [48, 275] width 69 height 51
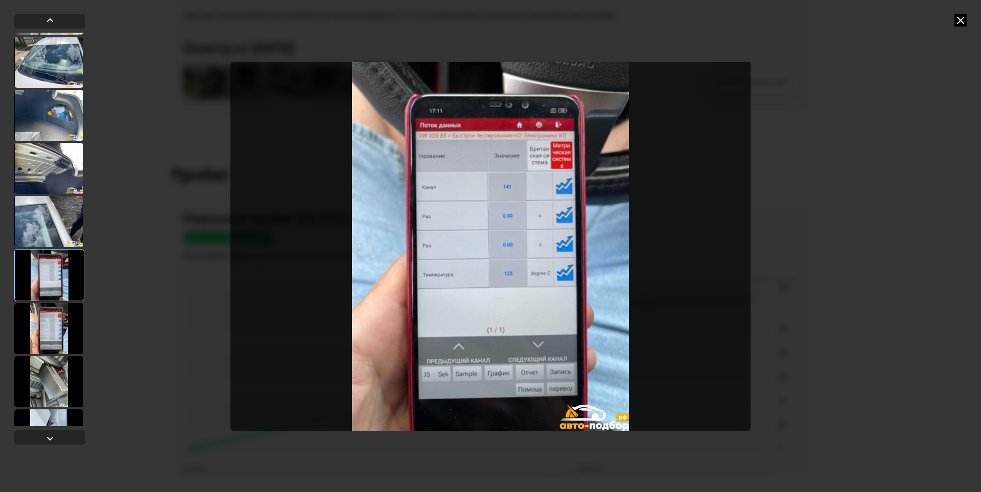
click at [70, 327] on div at bounding box center [48, 328] width 69 height 51
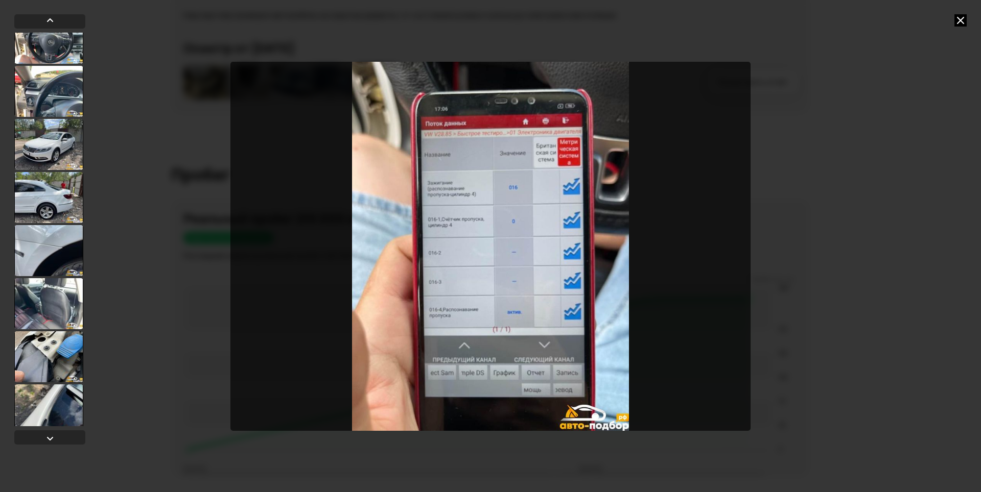
scroll to position [4699, 0]
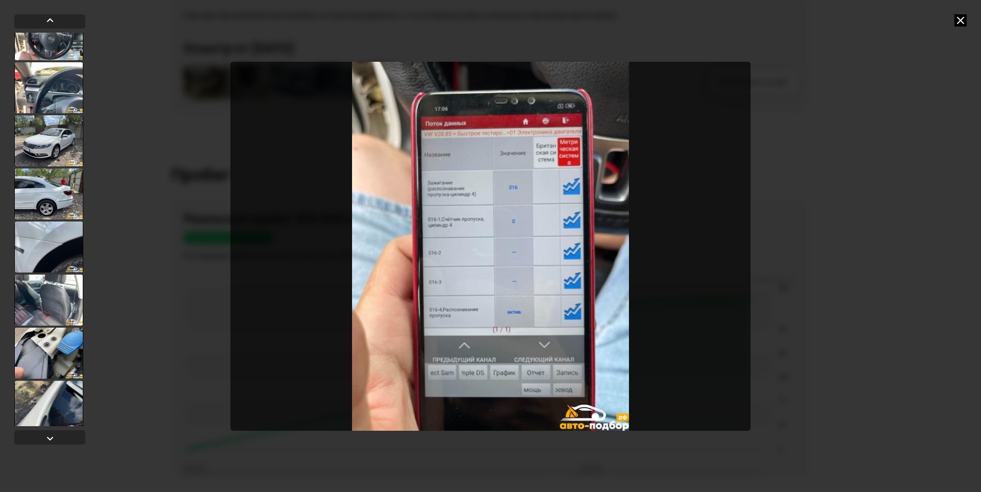
click at [35, 47] on div at bounding box center [48, 34] width 69 height 51
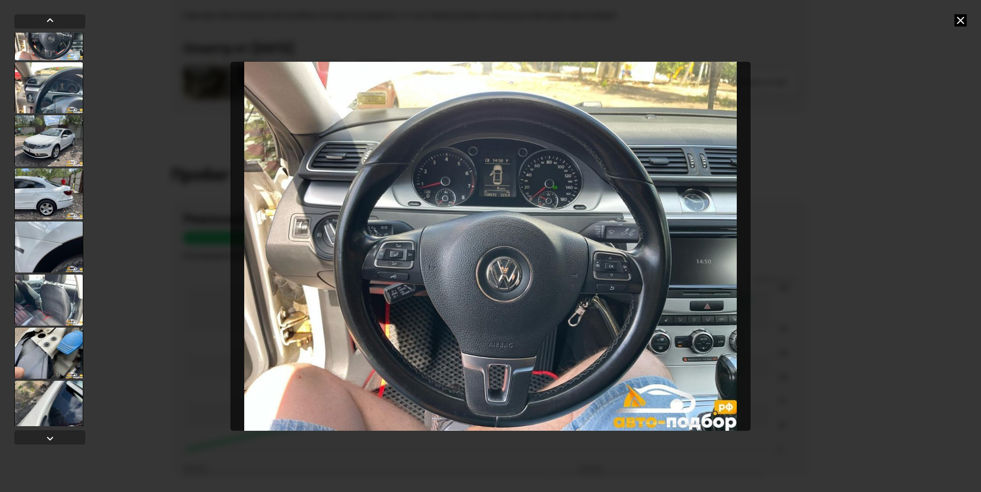
scroll to position [4698, 0]
click at [62, 98] on div at bounding box center [48, 88] width 69 height 51
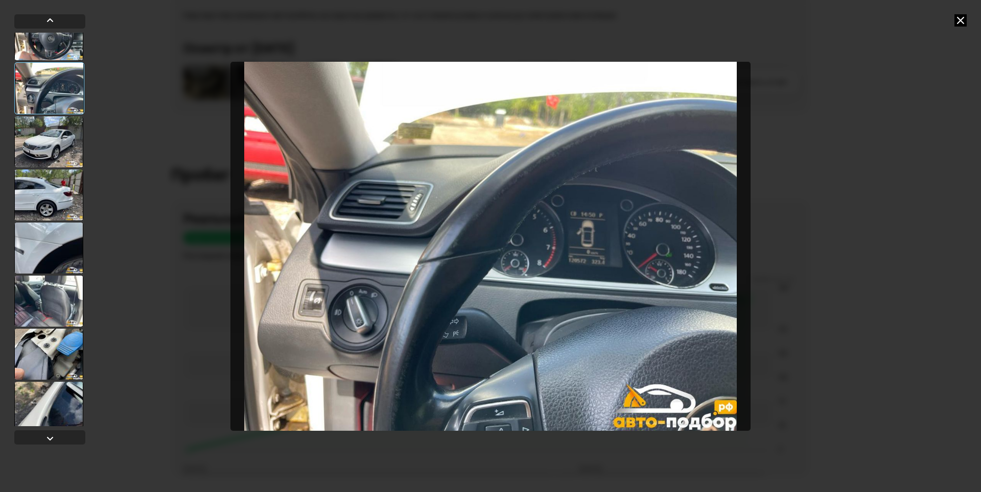
click at [52, 139] on div at bounding box center [48, 141] width 69 height 51
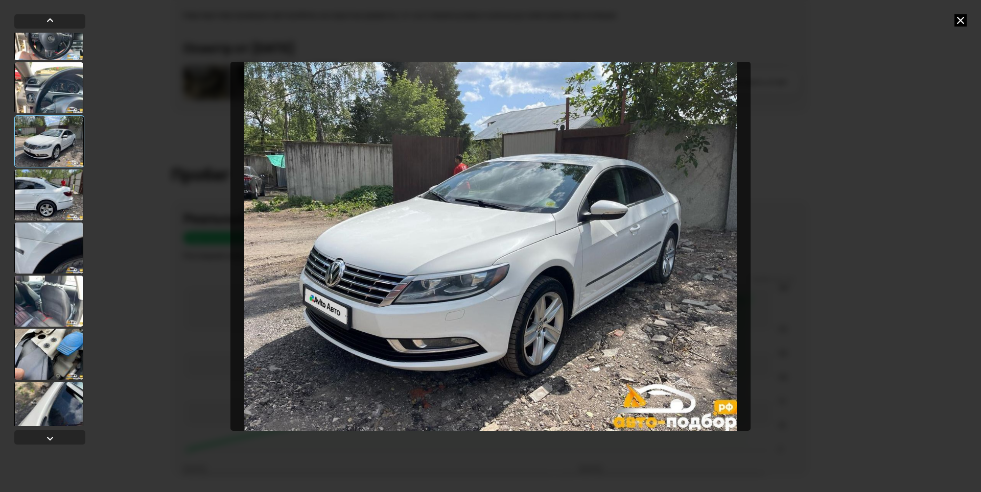
click at [56, 189] on div at bounding box center [48, 195] width 69 height 51
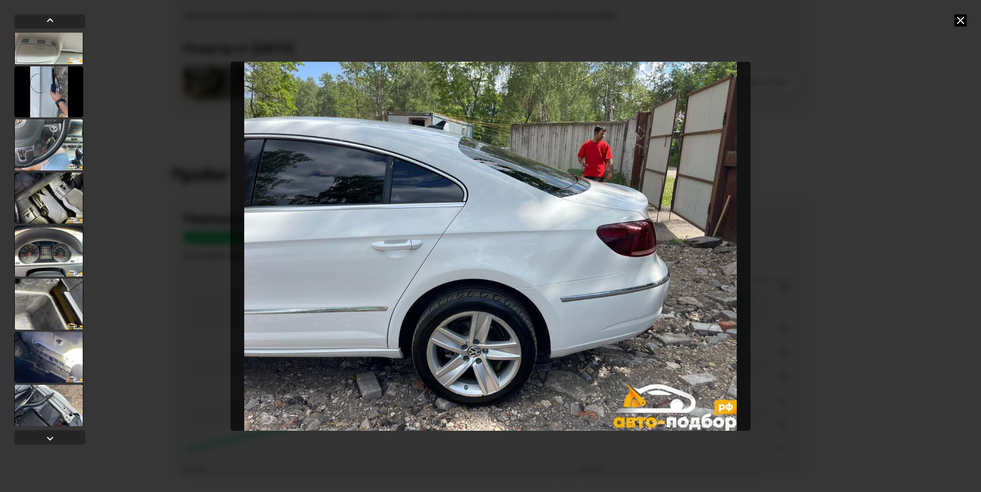
scroll to position [9328, 0]
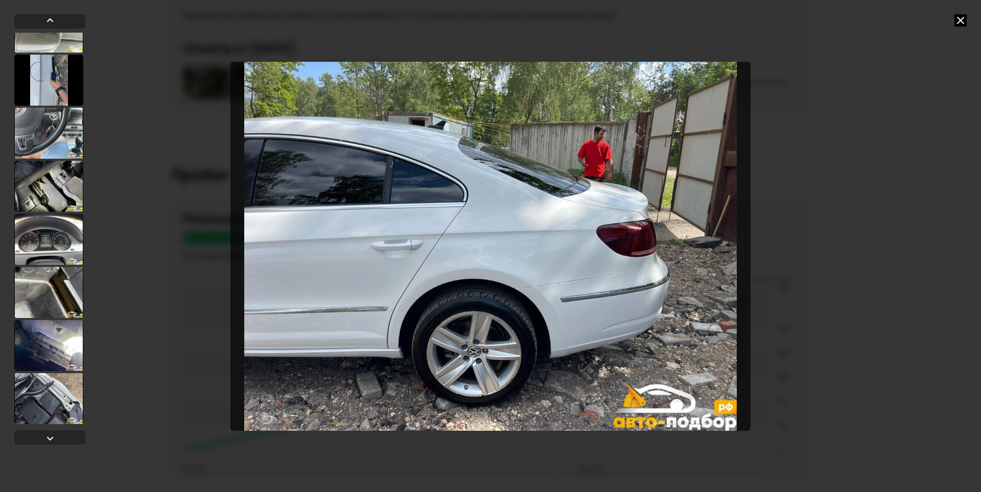
click at [31, 191] on div at bounding box center [48, 186] width 69 height 51
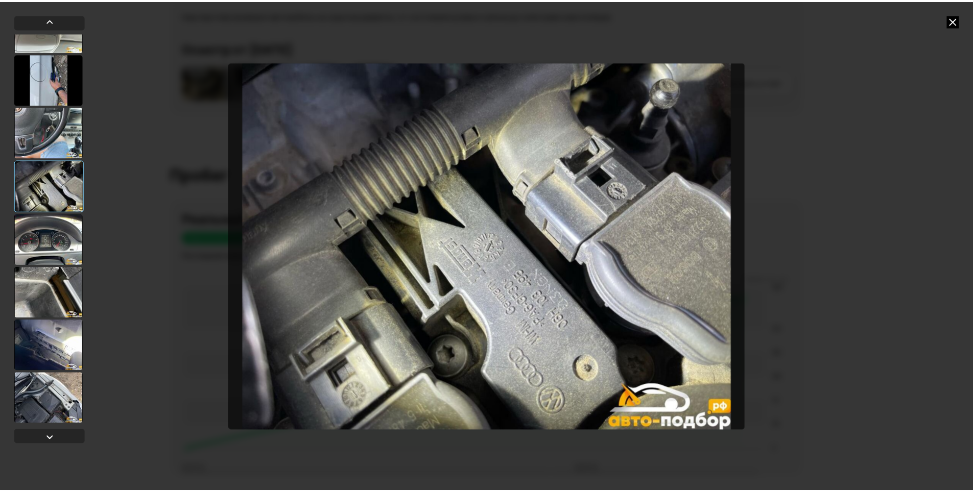
scroll to position [9327, 0]
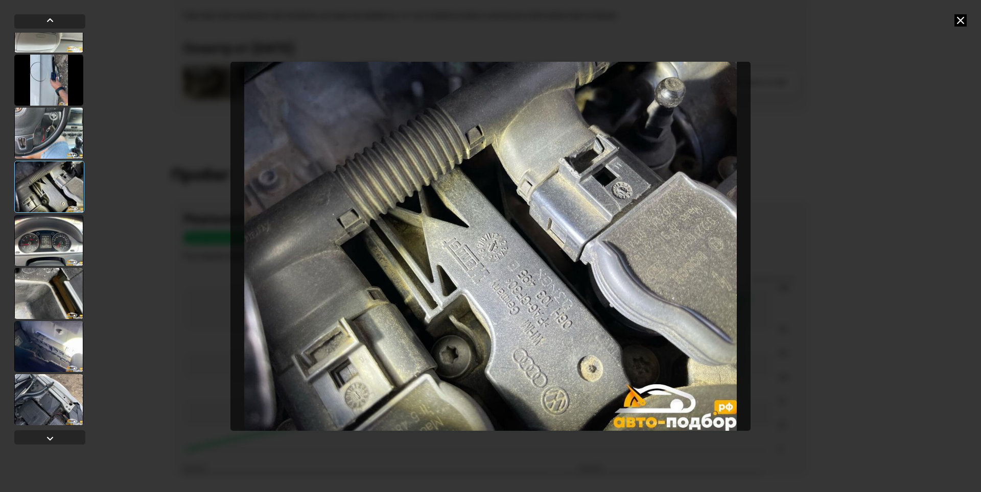
click at [49, 219] on div at bounding box center [48, 240] width 69 height 51
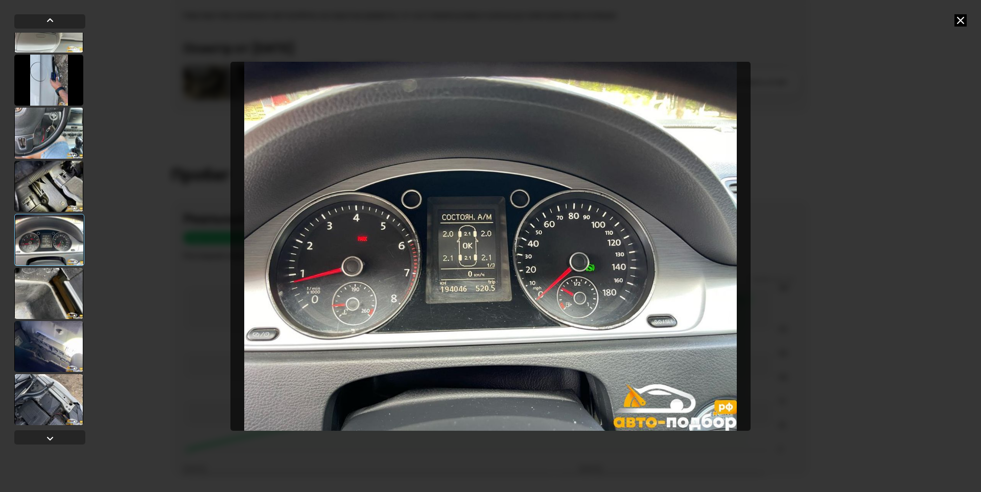
click at [804, 93] on div at bounding box center [490, 246] width 981 height 492
click at [952, 18] on div at bounding box center [490, 246] width 981 height 492
click at [960, 18] on icon at bounding box center [960, 20] width 12 height 12
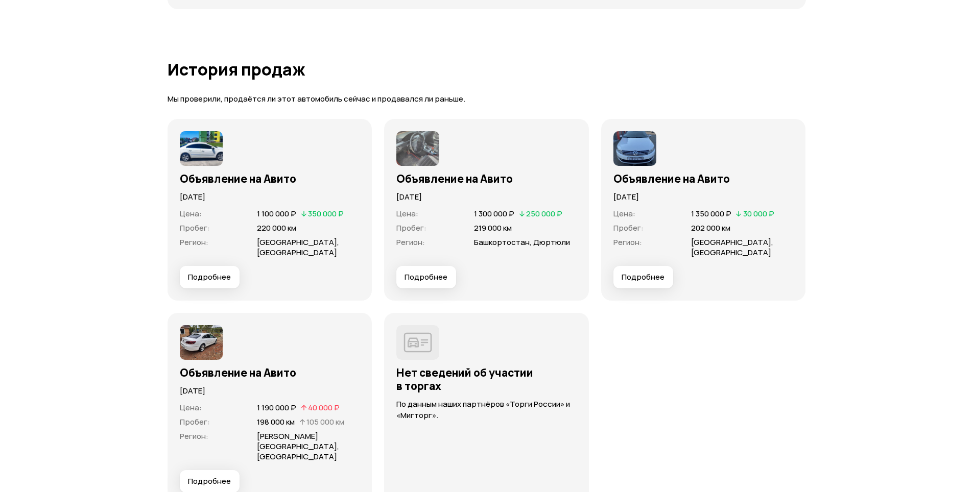
scroll to position [2758, 0]
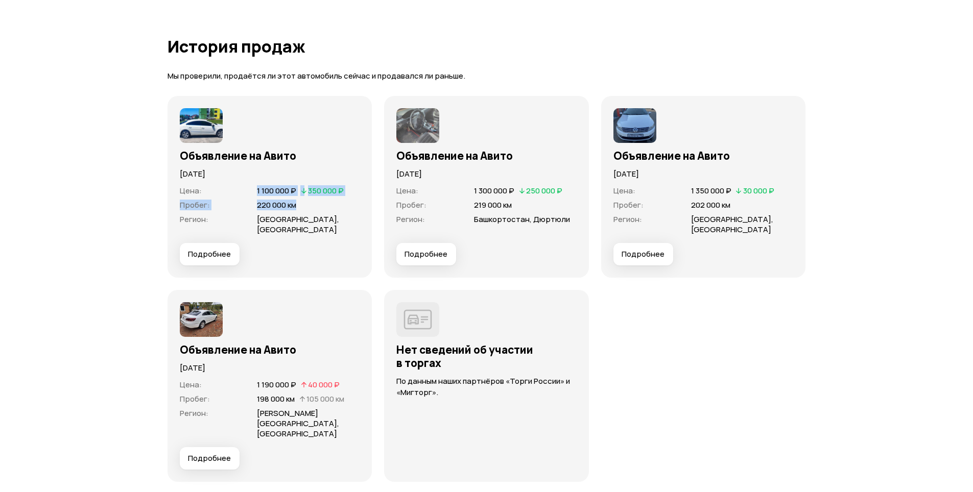
drag, startPoint x: 252, startPoint y: 188, endPoint x: 295, endPoint y: 208, distance: 47.8
click at [295, 208] on dl "Цена : 1 100 000 ₽   350 000 ₽ Пробег : 220 000 км Регион : Башкортостан, Уфа" at bounding box center [270, 210] width 180 height 49
click at [416, 126] on img at bounding box center [417, 125] width 43 height 35
click at [415, 257] on span "Подробнее" at bounding box center [426, 254] width 43 height 10
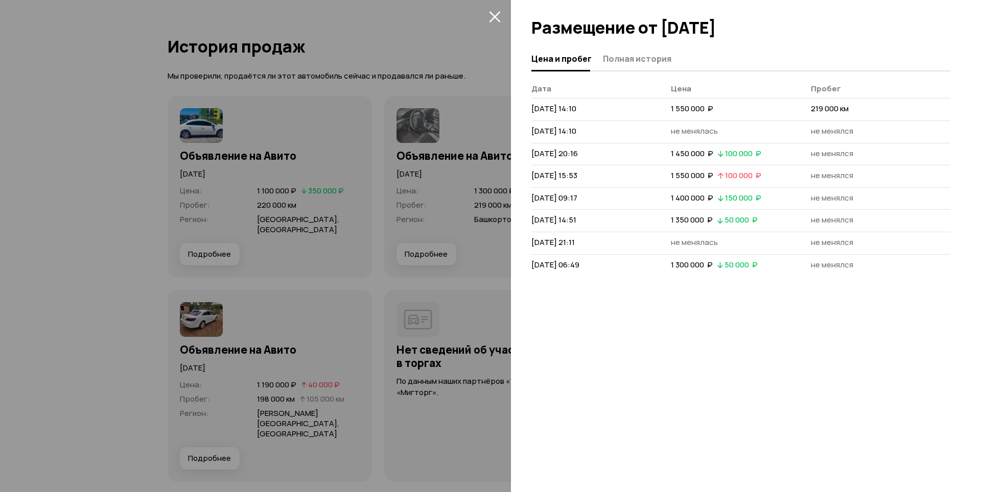
drag, startPoint x: 378, startPoint y: 236, endPoint x: 355, endPoint y: 249, distance: 26.5
click at [377, 236] on div at bounding box center [490, 246] width 981 height 492
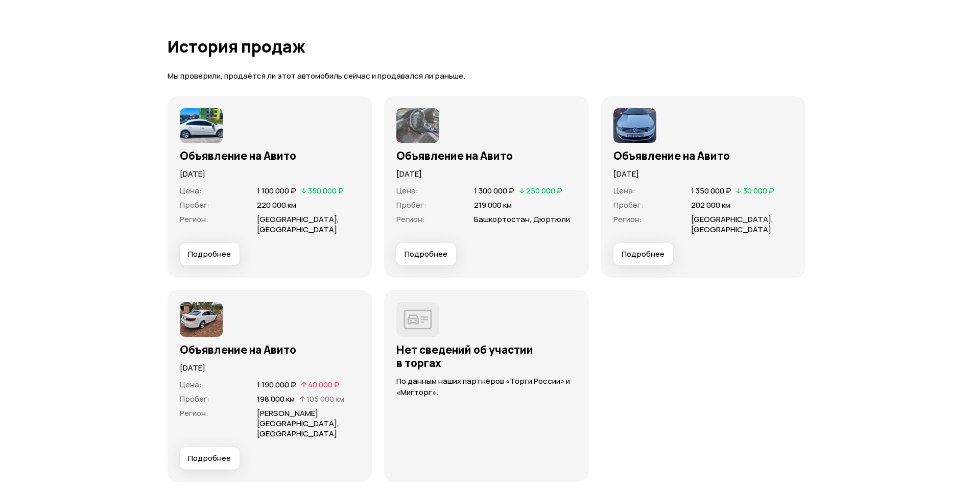
click at [220, 456] on button "Подробнее" at bounding box center [210, 458] width 60 height 22
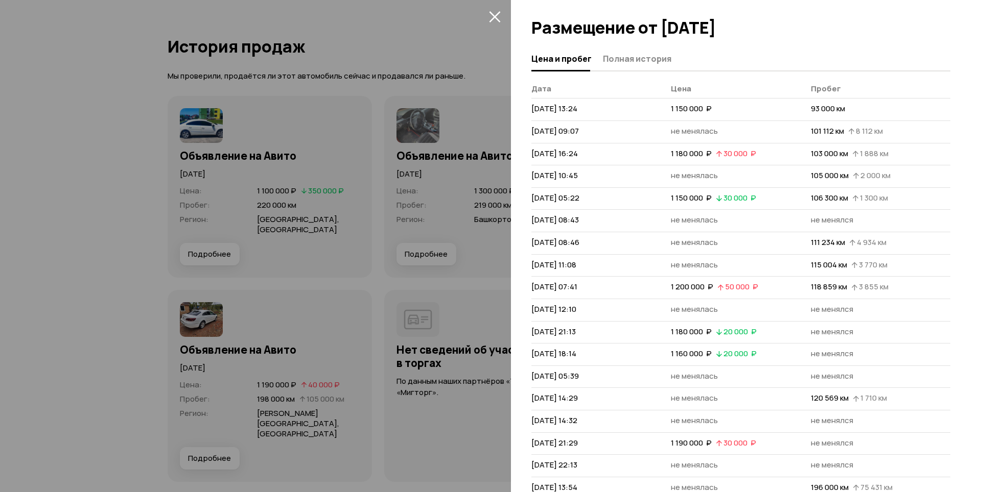
click at [318, 309] on div at bounding box center [490, 246] width 981 height 492
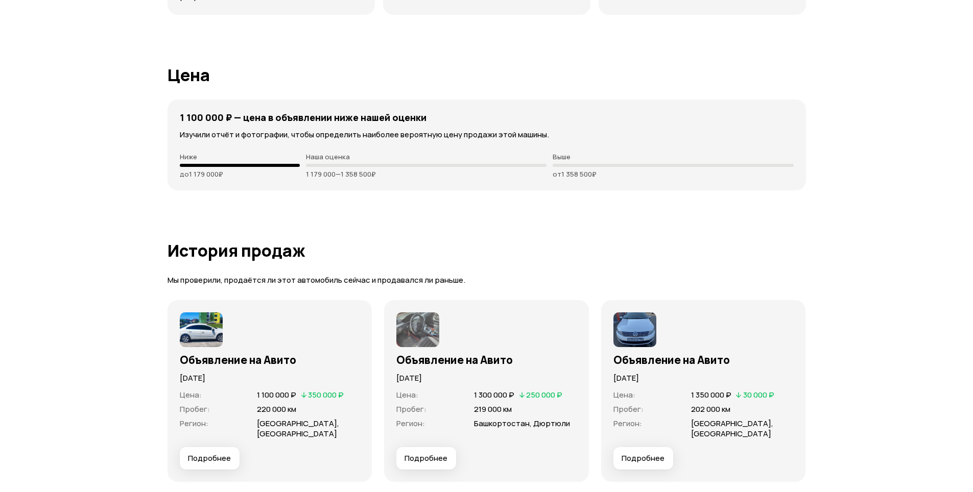
scroll to position [2860, 0]
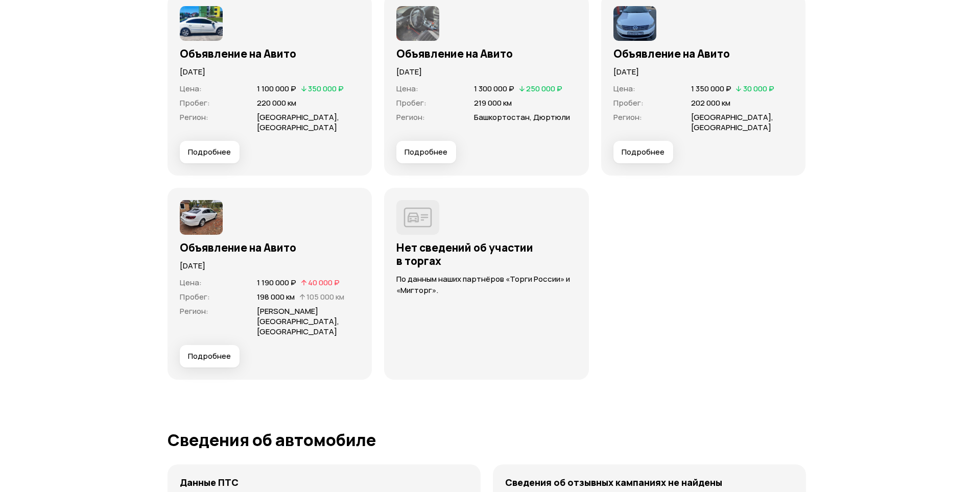
click at [212, 351] on span "Подробнее" at bounding box center [209, 356] width 43 height 10
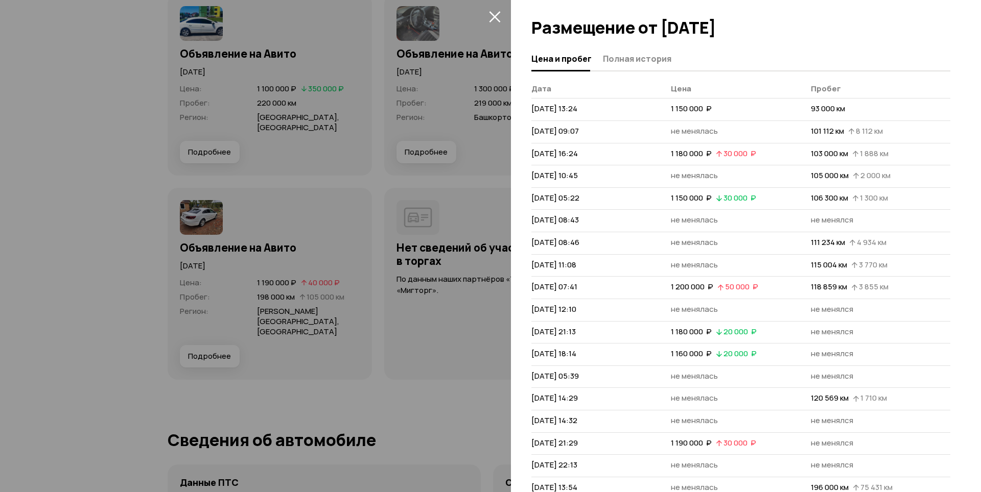
click at [399, 204] on div at bounding box center [490, 246] width 981 height 492
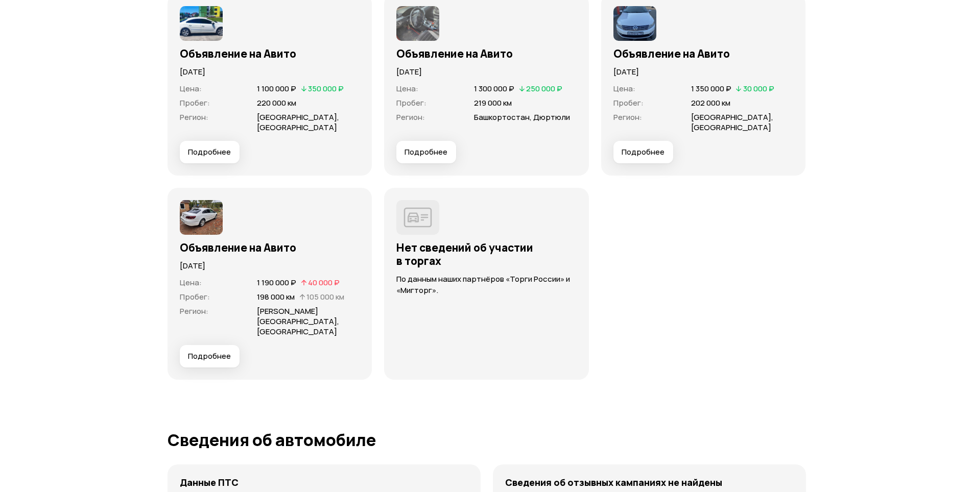
click at [645, 148] on span "Подробнее" at bounding box center [643, 152] width 43 height 10
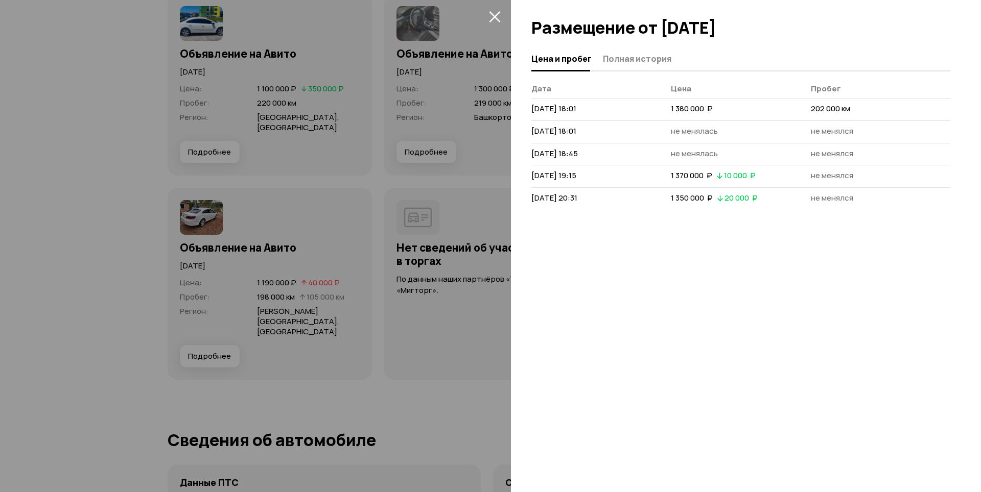
click at [446, 176] on div at bounding box center [490, 246] width 981 height 492
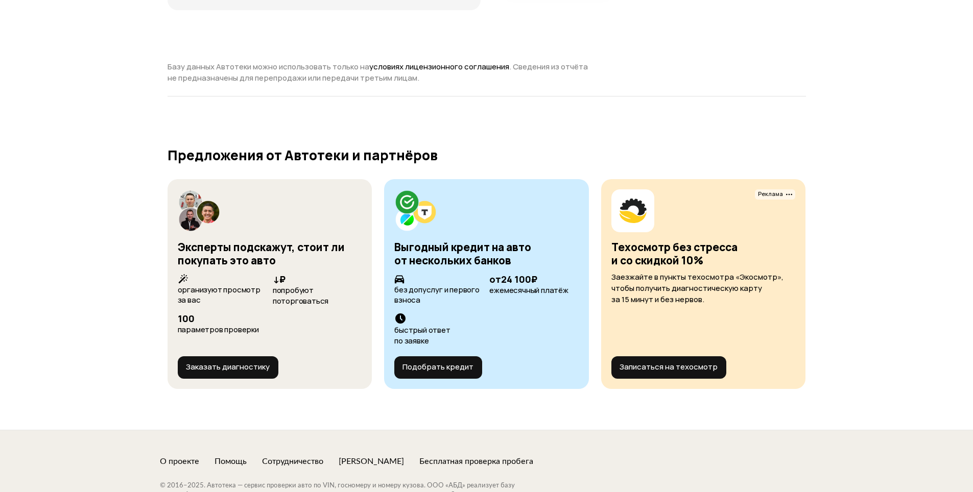
scroll to position [3761, 0]
